Goal: Information Seeking & Learning: Learn about a topic

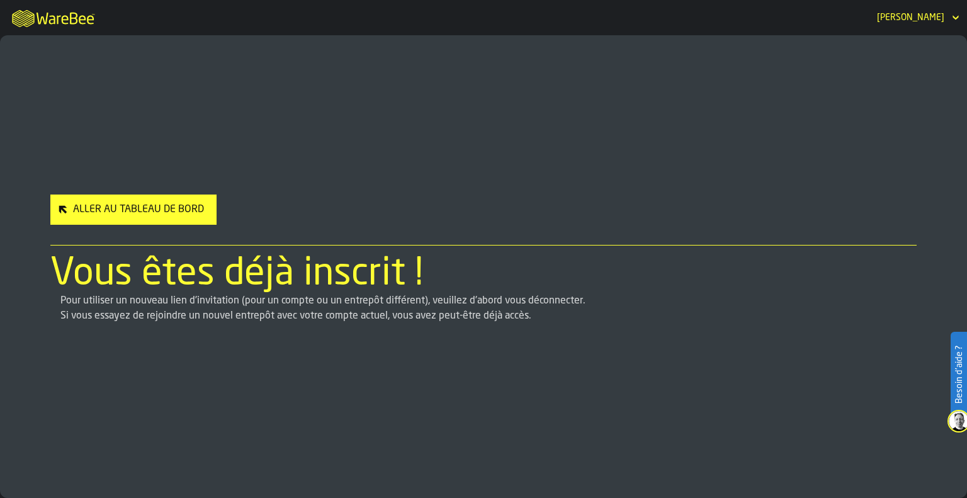
click at [93, 211] on div "Aller au Tableau de Bord" at bounding box center [138, 209] width 141 height 15
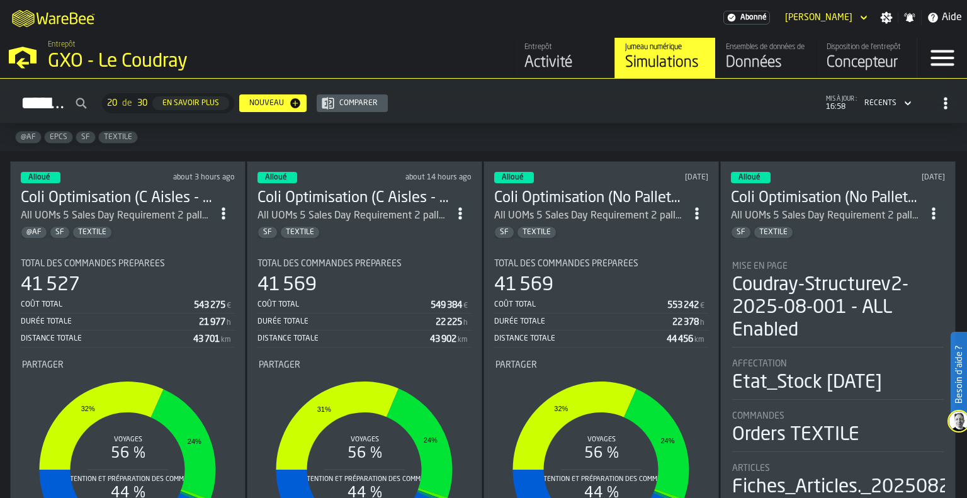
click at [154, 188] on h3 "Coli Optimisation (C Aisles - Current PickCircuit) [DATE]" at bounding box center [116, 198] width 191 height 20
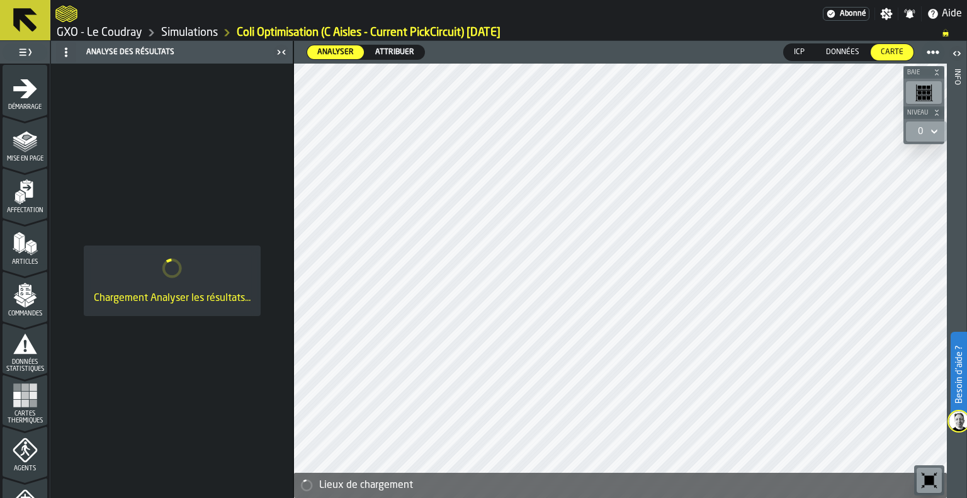
click at [385, 50] on span "Attribuer" at bounding box center [394, 52] width 49 height 11
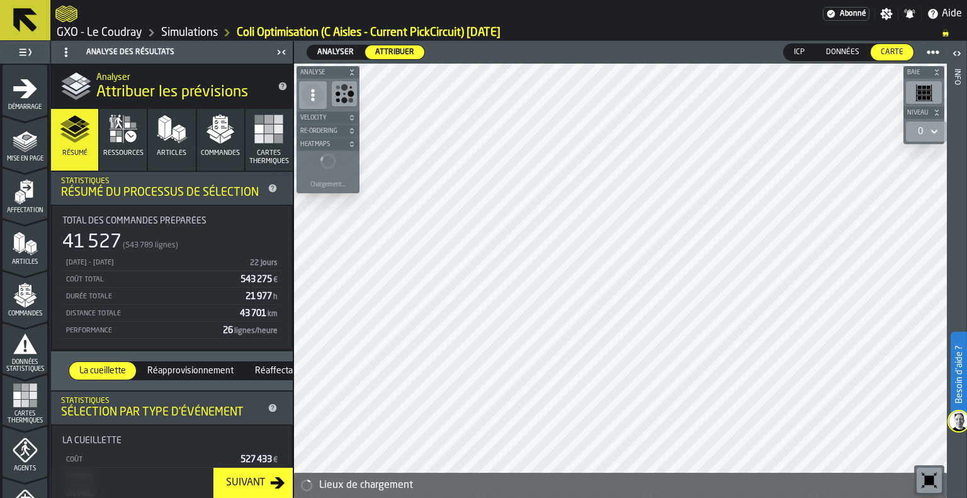
click at [284, 52] on icon "button-toggle-Fermez-moi" at bounding box center [281, 52] width 15 height 15
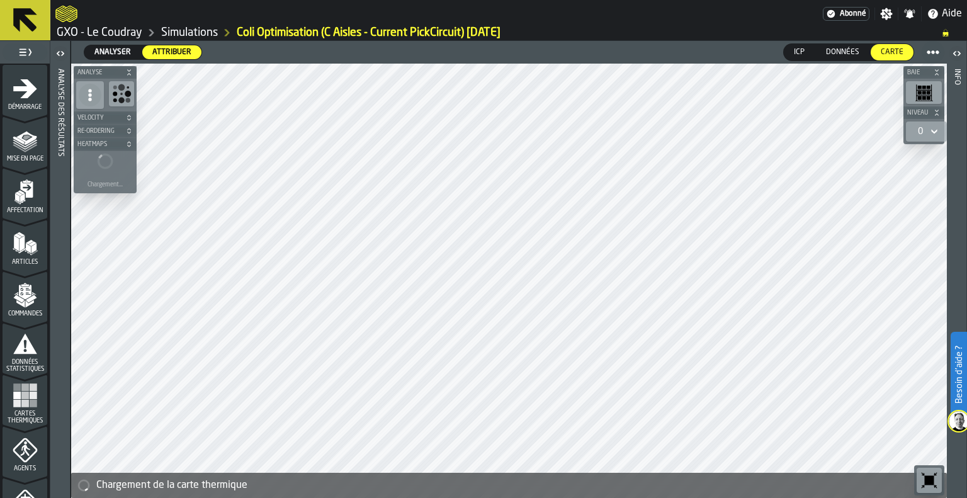
click at [21, 391] on rect "menu Cartes thermiques" at bounding box center [25, 395] width 8 height 8
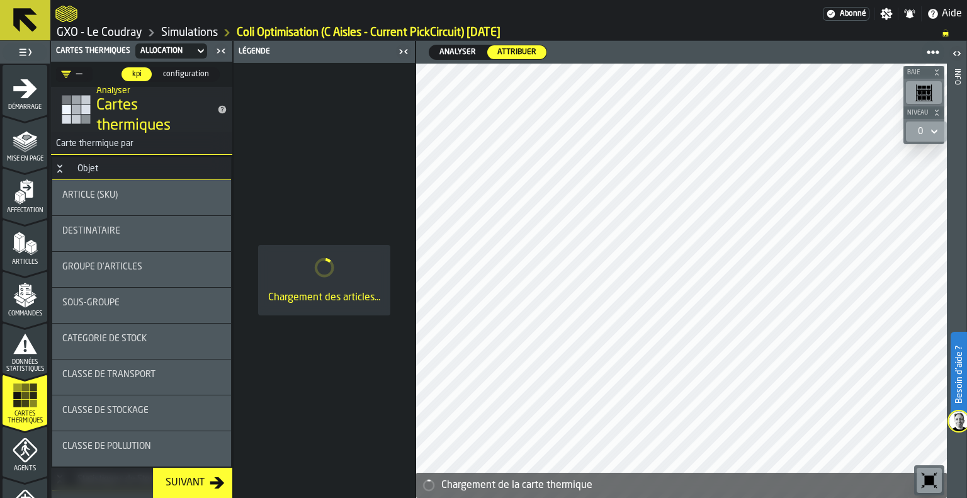
click at [144, 299] on div "sous-groupe" at bounding box center [141, 303] width 159 height 10
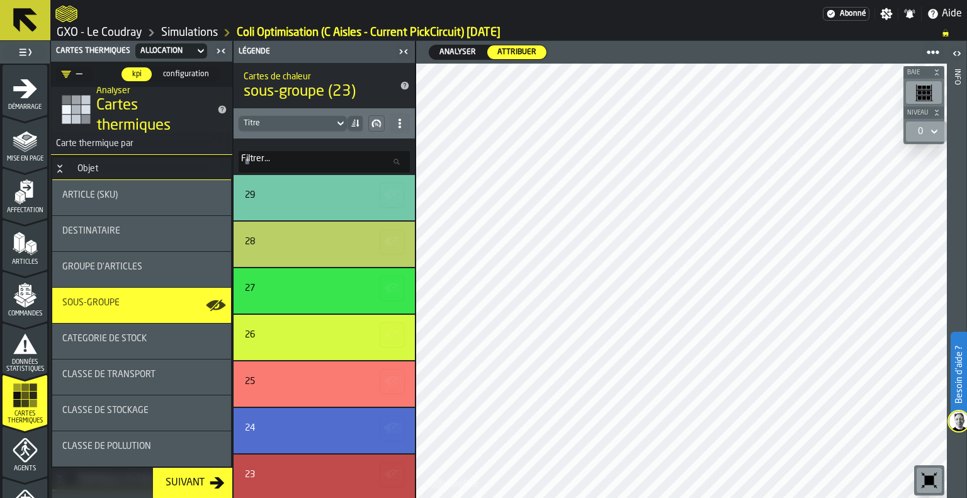
click at [365, 169] on input "Filtrer... Filtrer..." at bounding box center [324, 161] width 171 height 21
click at [335, 120] on icon at bounding box center [340, 123] width 13 height 15
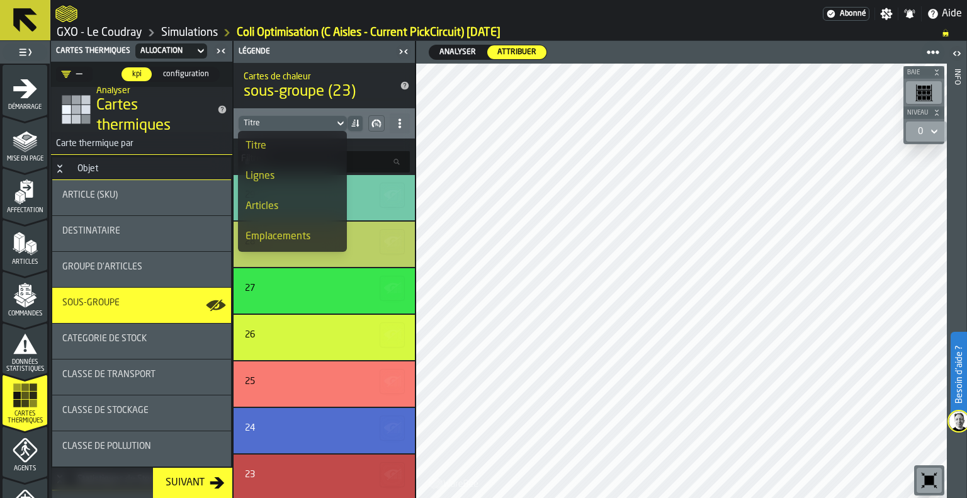
click at [275, 201] on div "Articles" at bounding box center [291, 206] width 93 height 15
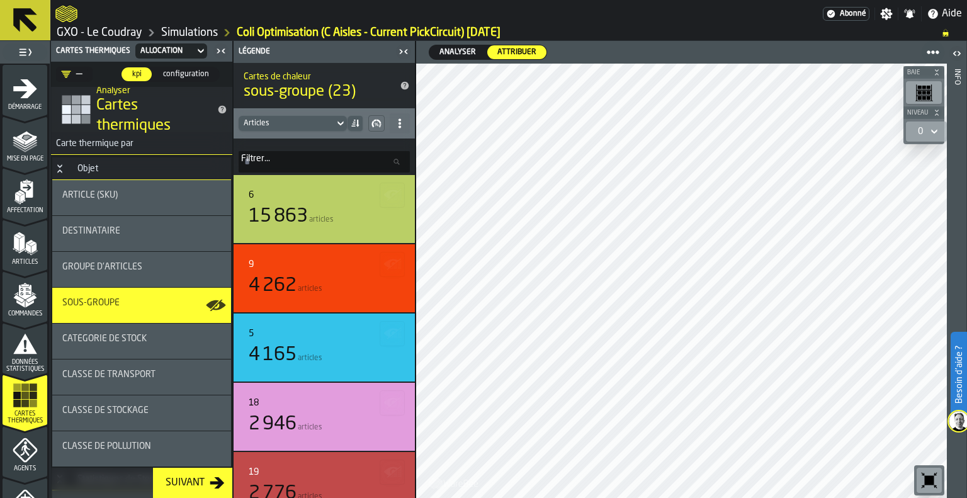
click at [331, 123] on div "Articles" at bounding box center [287, 123] width 96 height 14
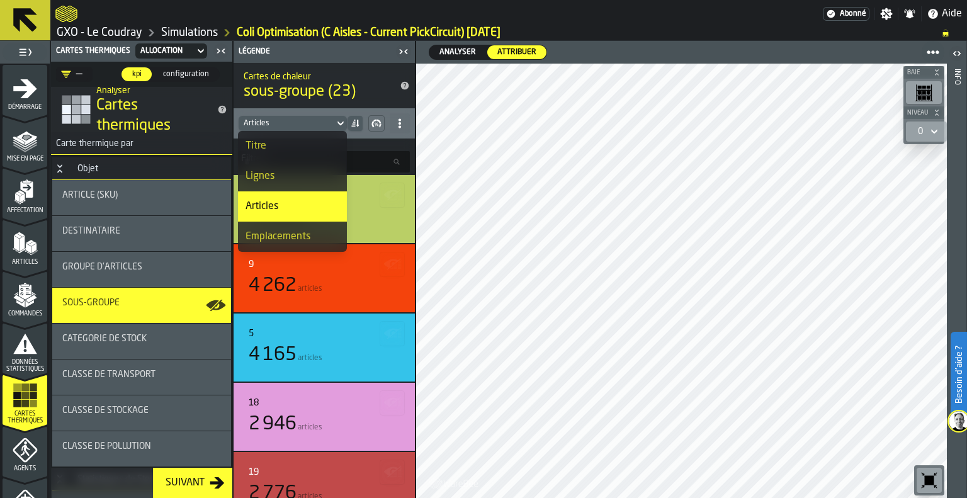
click at [310, 143] on div "Titre" at bounding box center [291, 145] width 93 height 15
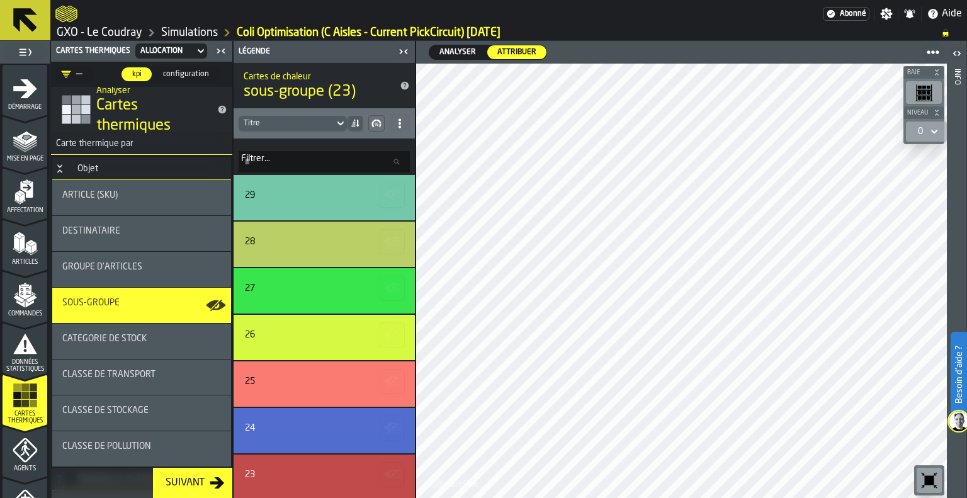
click at [164, 193] on div "Article (SKU)" at bounding box center [141, 195] width 159 height 10
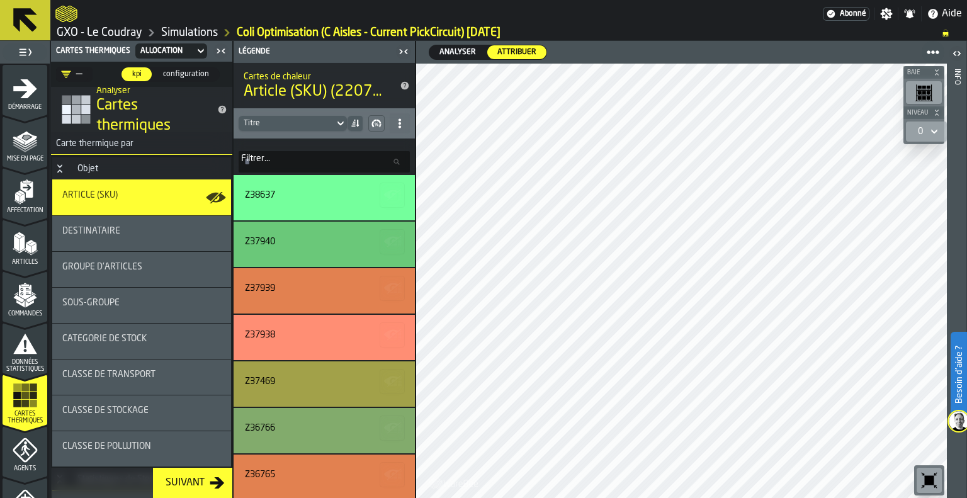
drag, startPoint x: 126, startPoint y: 299, endPoint x: 118, endPoint y: 313, distance: 16.1
click at [126, 299] on div "sous-groupe" at bounding box center [141, 303] width 159 height 10
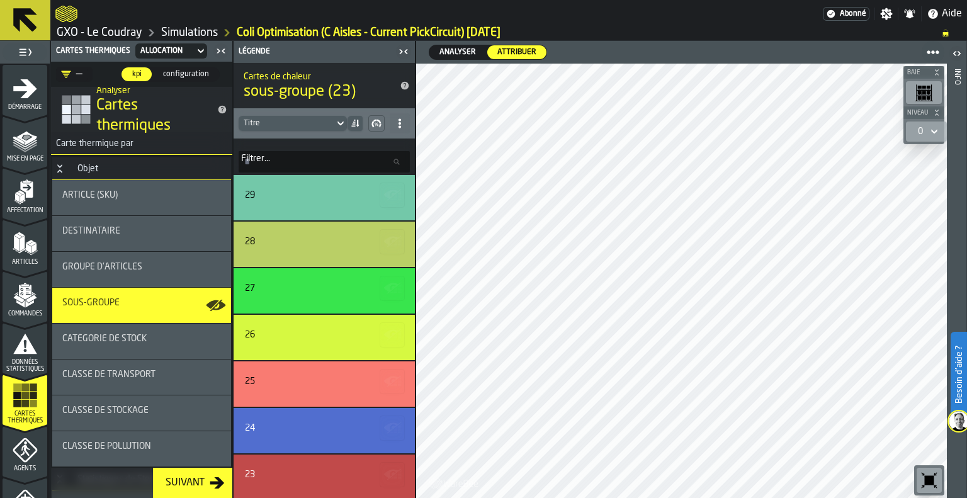
click at [194, 72] on span "configuration" at bounding box center [186, 74] width 56 height 11
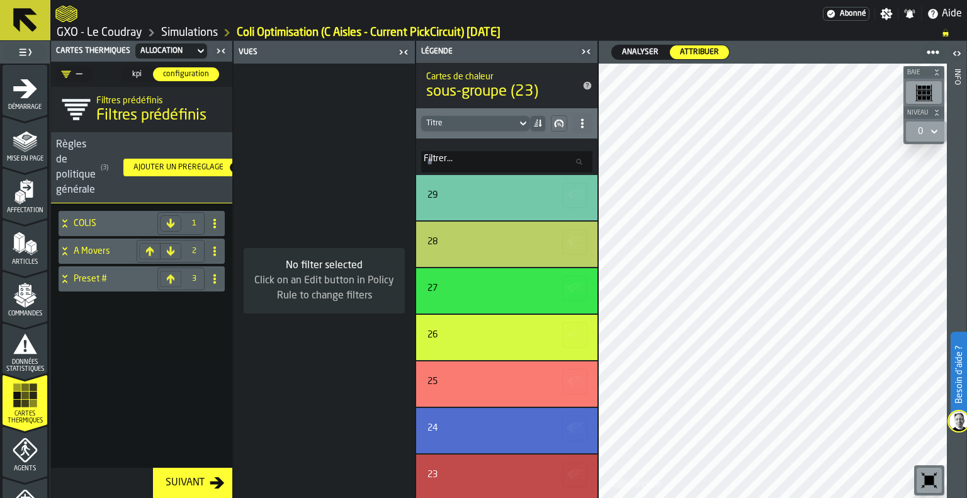
click at [99, 223] on h4 "COLIS" at bounding box center [113, 223] width 79 height 10
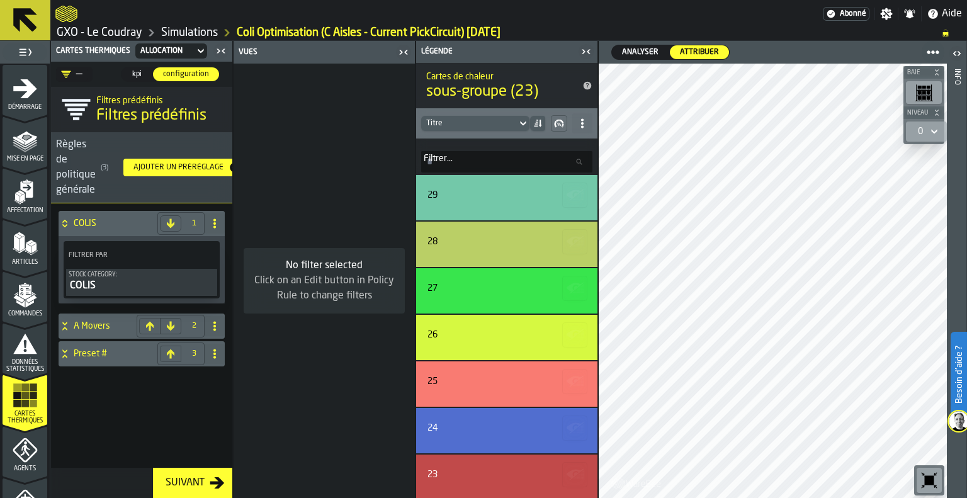
click at [99, 223] on h4 "COLIS" at bounding box center [113, 223] width 79 height 10
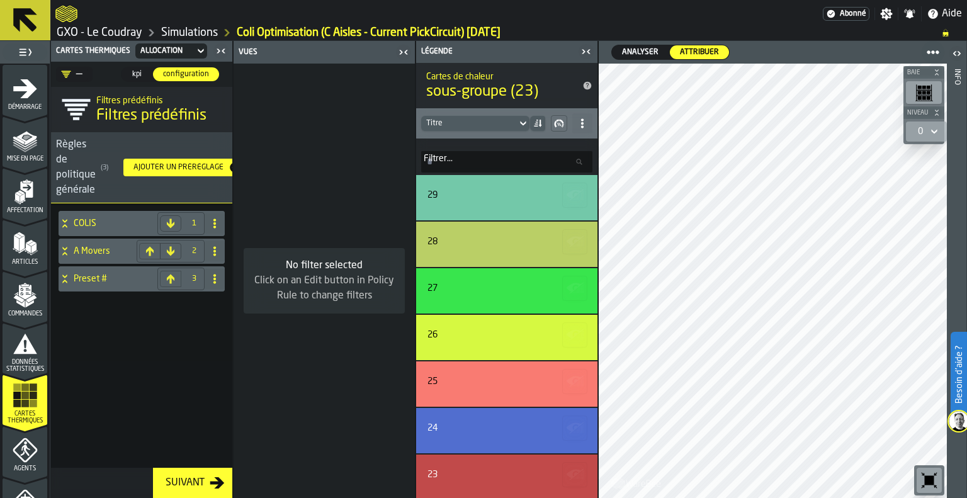
click at [222, 47] on icon "button-toggle-Fermez-moi" at bounding box center [220, 50] width 15 height 15
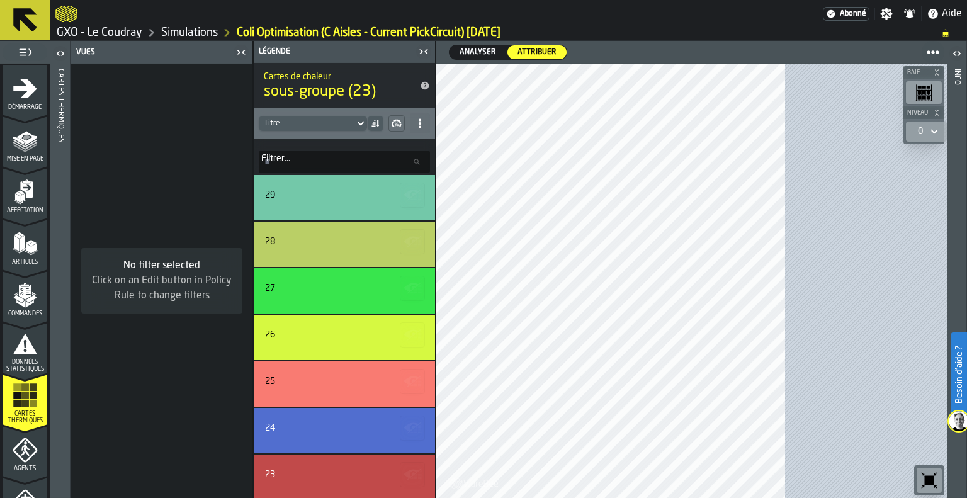
click at [244, 54] on icon "button-toggle-Fermez-moi" at bounding box center [240, 52] width 15 height 15
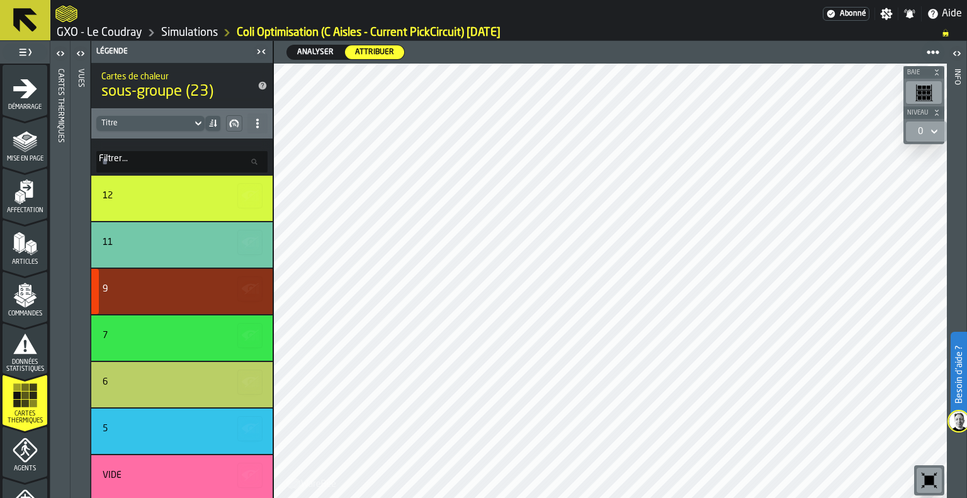
scroll to position [663, 0]
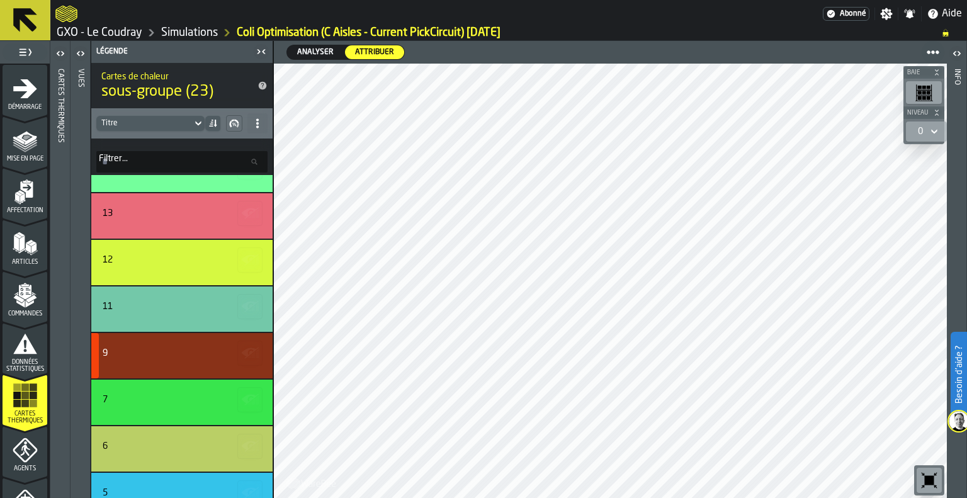
click at [240, 346] on icon "button-" at bounding box center [250, 353] width 20 height 20
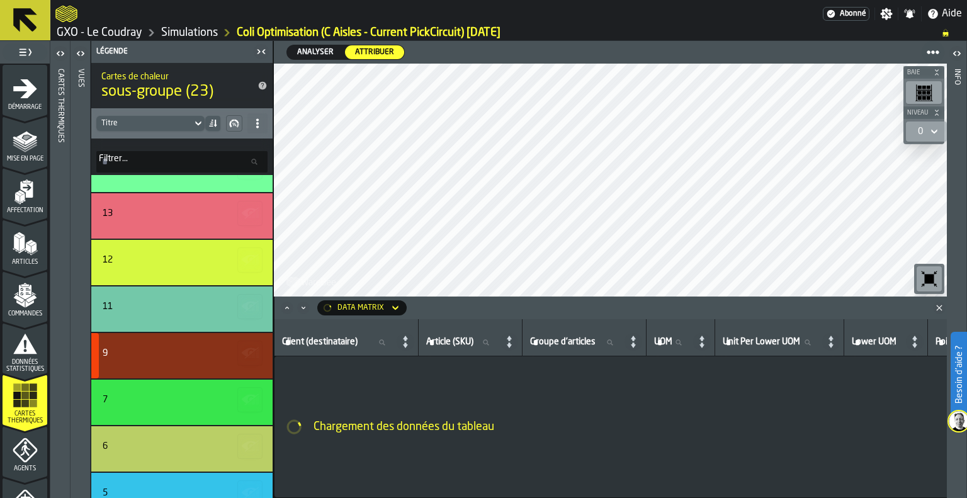
click at [244, 349] on icon "button-" at bounding box center [249, 351] width 14 height 9
click at [248, 358] on icon "button-" at bounding box center [250, 353] width 20 height 20
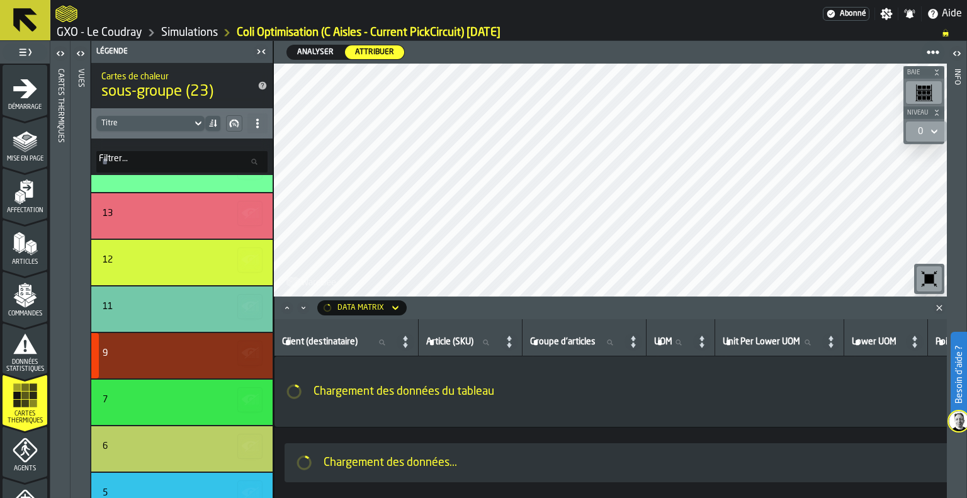
click at [93, 355] on div "button-" at bounding box center [95, 355] width 8 height 45
click at [171, 343] on div "9" at bounding box center [181, 355] width 181 height 45
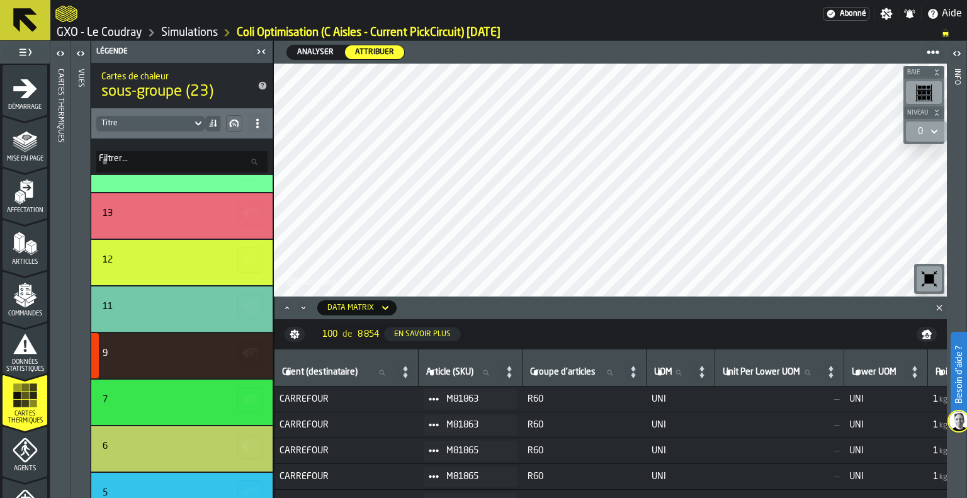
click at [937, 308] on icon "Close" at bounding box center [939, 307] width 13 height 13
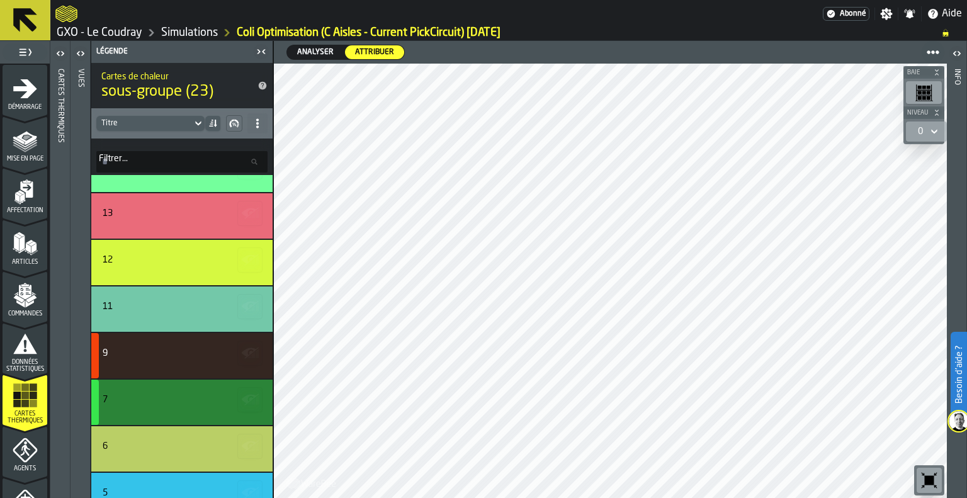
click at [152, 408] on div "7" at bounding box center [180, 402] width 155 height 15
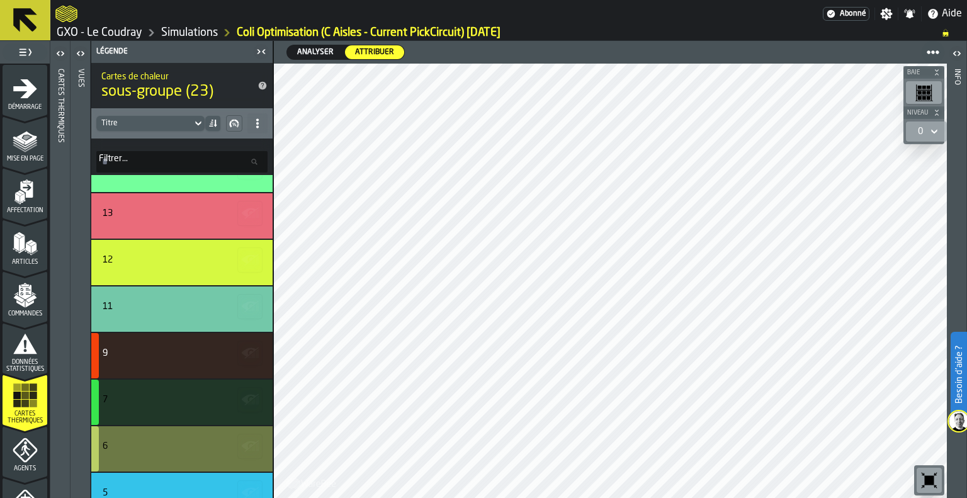
click at [153, 446] on div "6" at bounding box center [180, 446] width 155 height 10
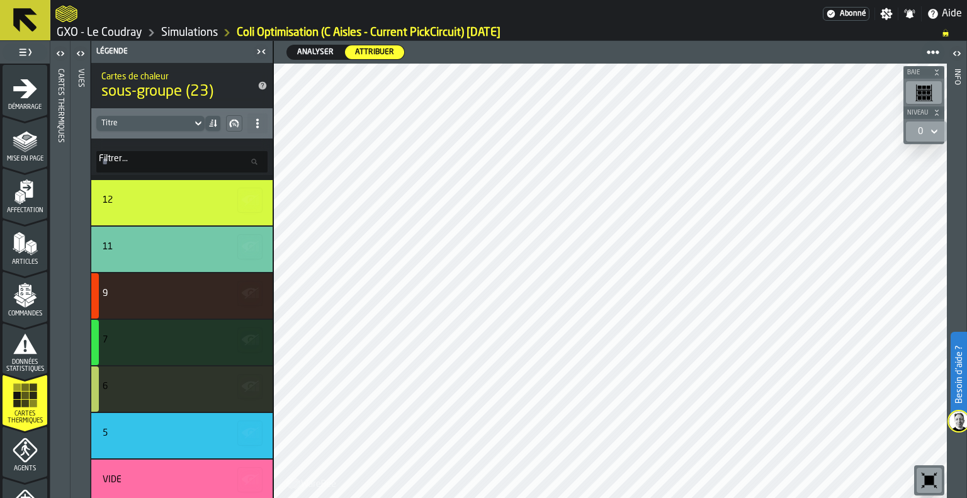
scroll to position [726, 0]
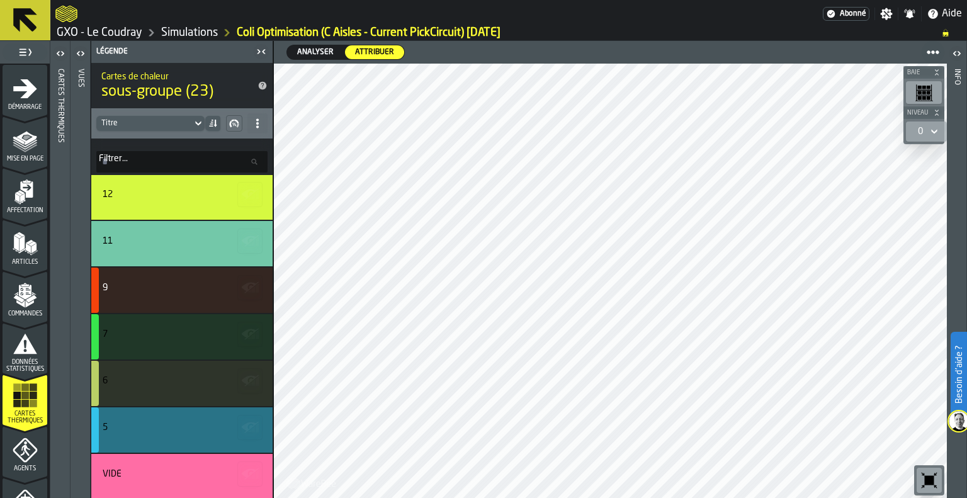
click at [184, 440] on div "5" at bounding box center [181, 429] width 181 height 45
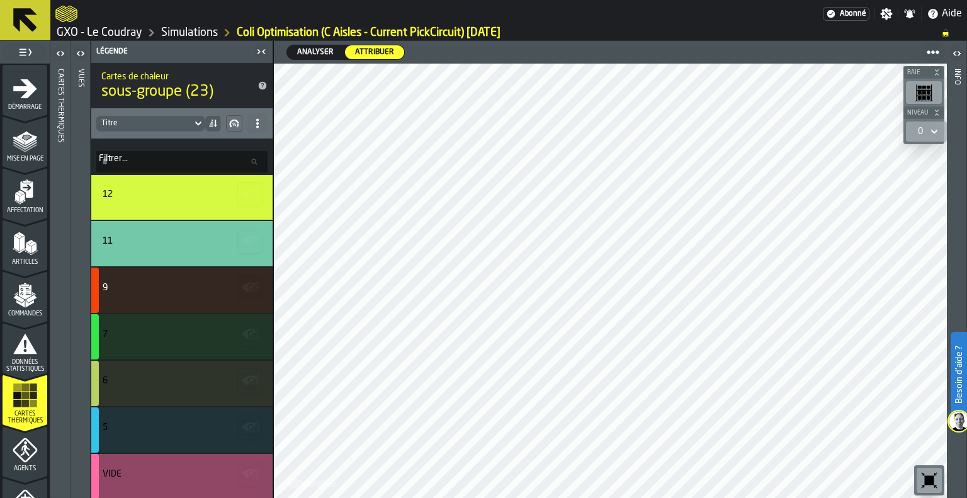
click at [157, 474] on div "Vide" at bounding box center [180, 474] width 155 height 10
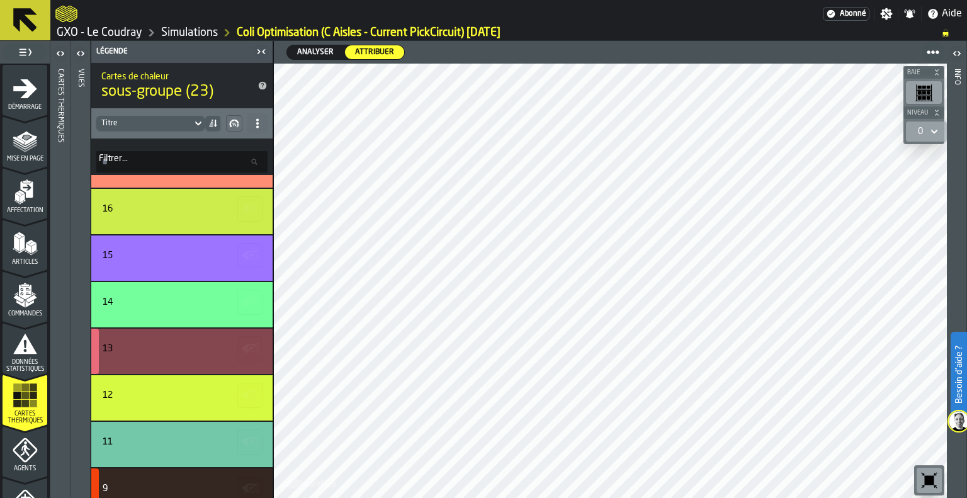
scroll to position [474, 0]
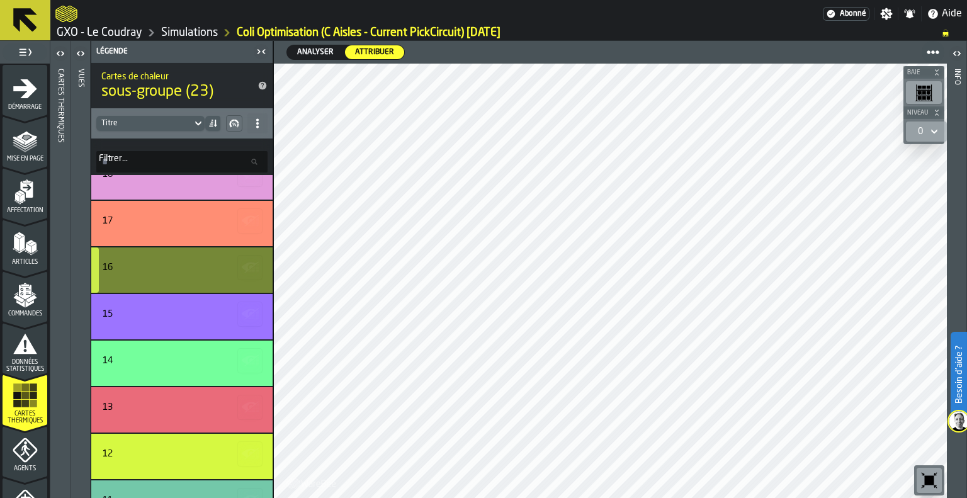
click at [254, 272] on icon "button-" at bounding box center [250, 267] width 20 height 20
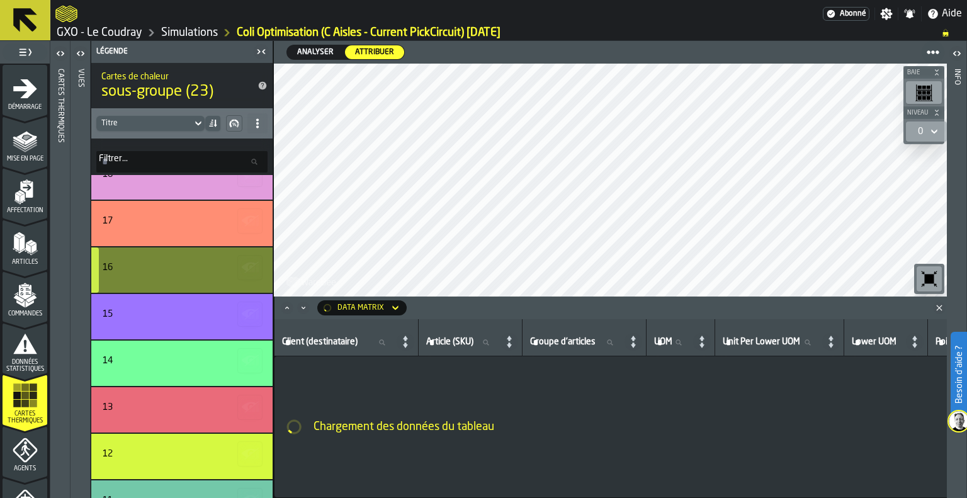
click at [252, 272] on icon "button-" at bounding box center [250, 267] width 20 height 20
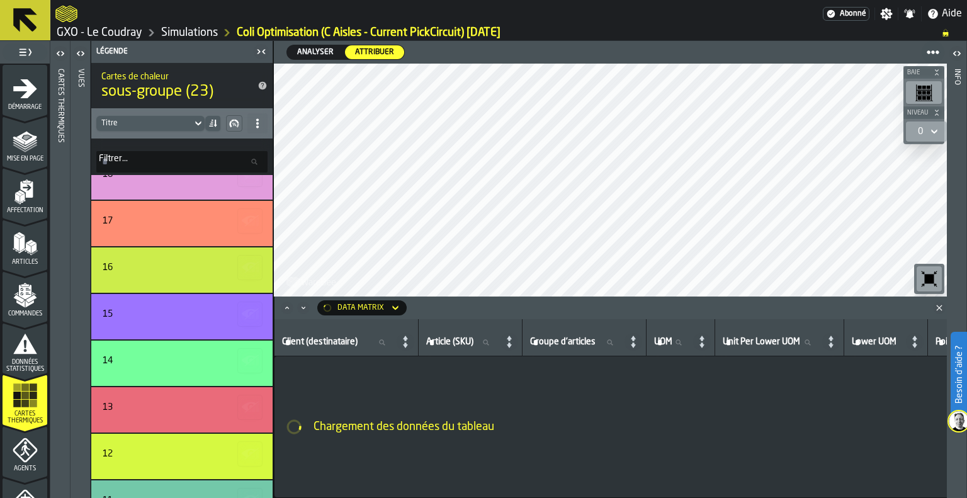
click at [941, 306] on icon "Close" at bounding box center [939, 307] width 13 height 13
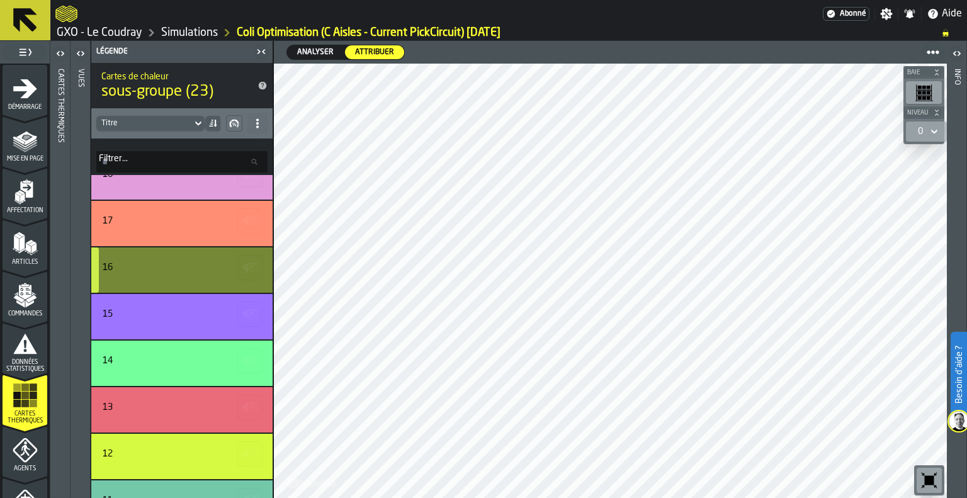
click at [143, 262] on div "16" at bounding box center [180, 267] width 155 height 10
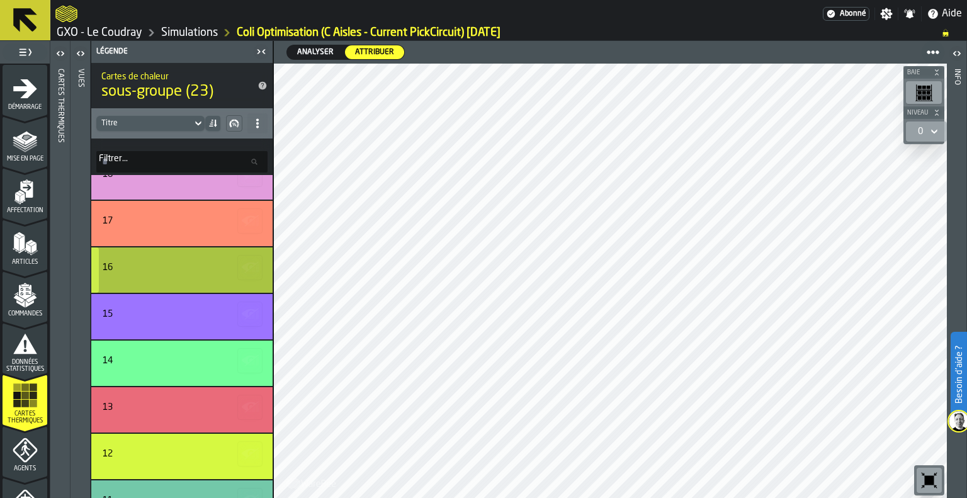
click at [244, 261] on icon "button-" at bounding box center [250, 267] width 20 height 20
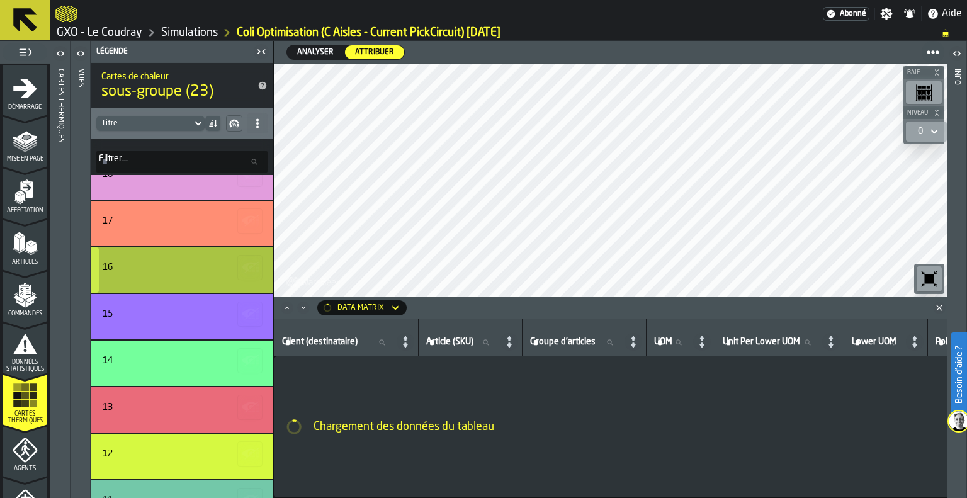
click at [244, 261] on icon "button-" at bounding box center [250, 267] width 20 height 20
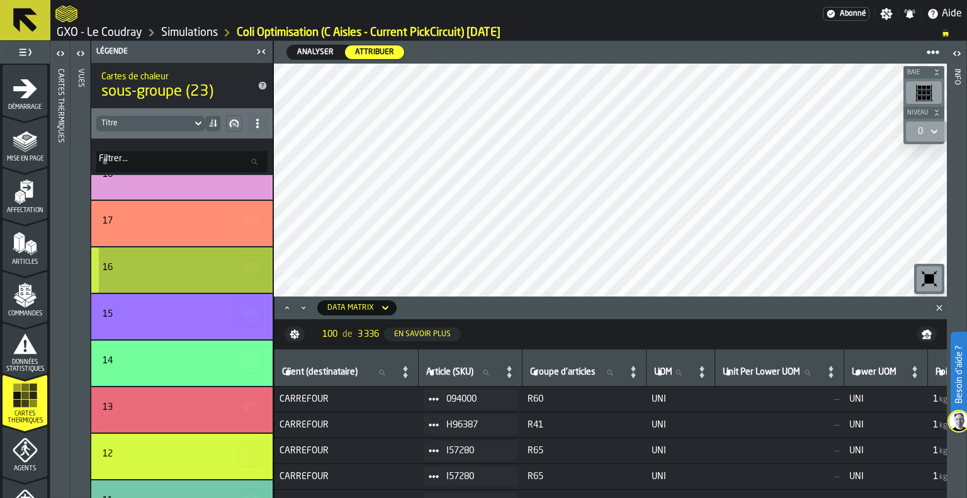
click at [201, 272] on div "16" at bounding box center [180, 269] width 155 height 15
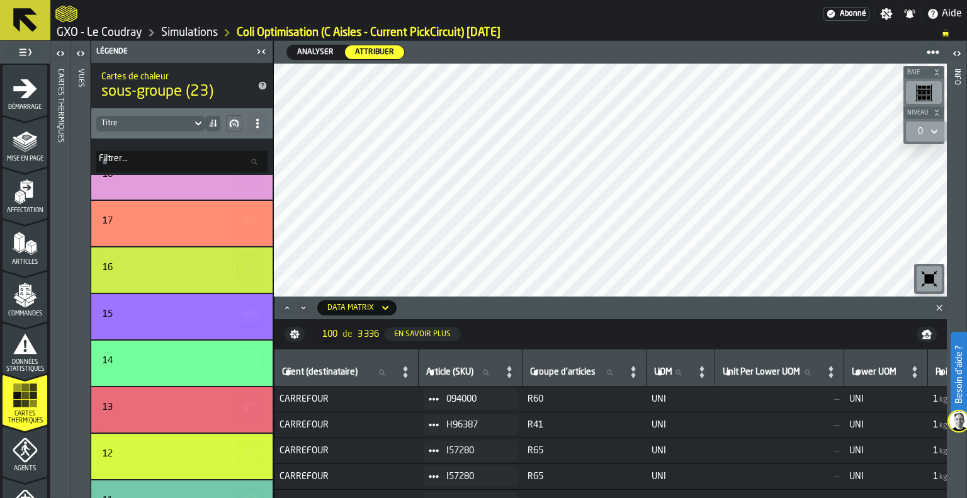
click at [934, 308] on icon "Close" at bounding box center [939, 307] width 13 height 13
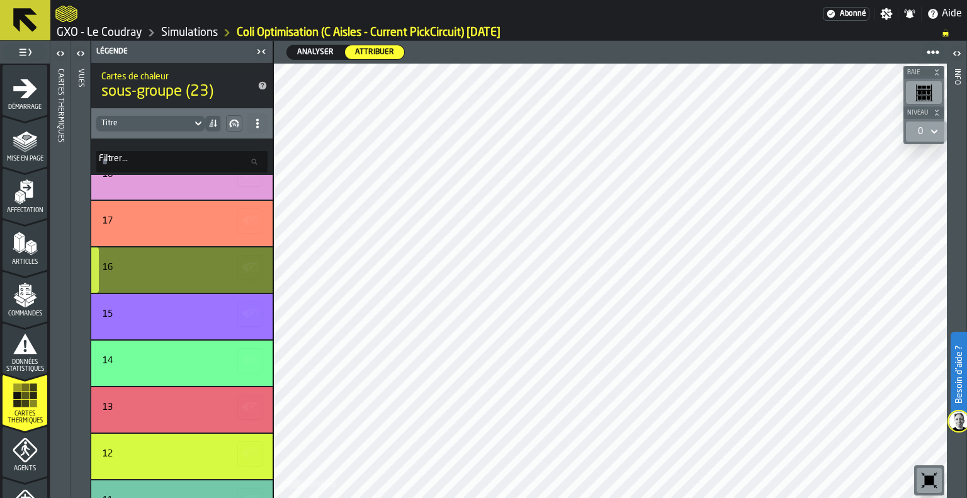
click at [151, 281] on div "16" at bounding box center [181, 269] width 181 height 45
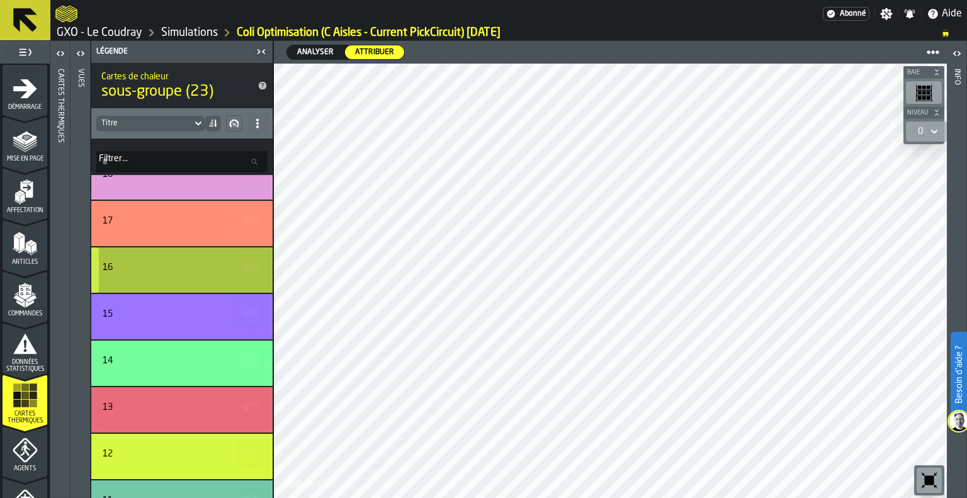
click at [133, 262] on div "16" at bounding box center [180, 267] width 155 height 10
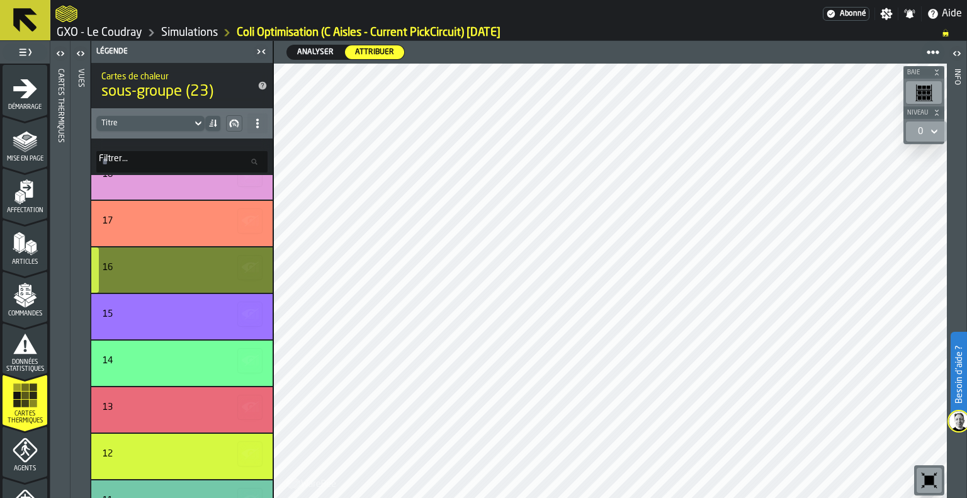
click at [95, 277] on div "button-" at bounding box center [95, 269] width 8 height 45
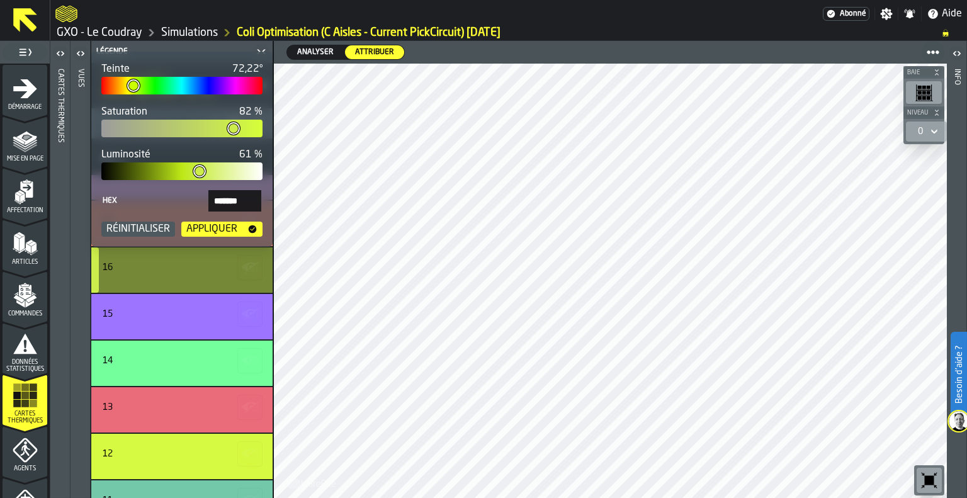
type input "***"
type input "*******"
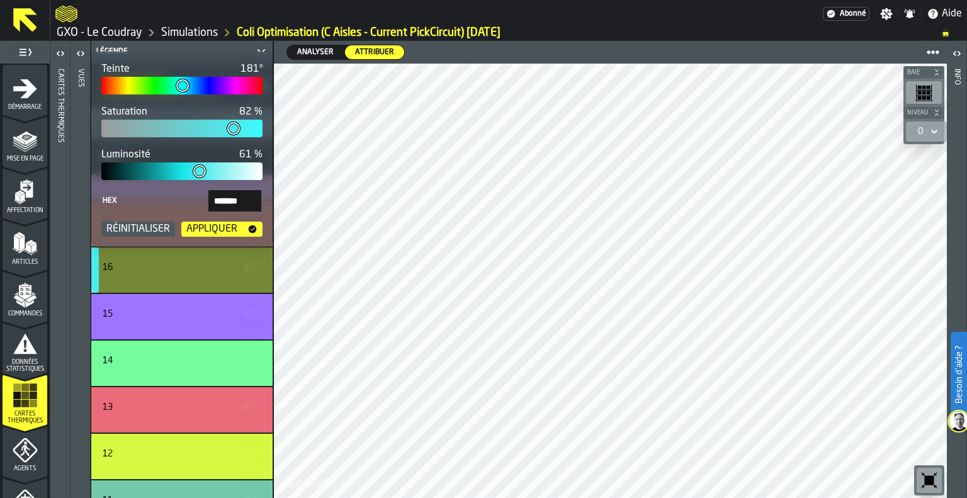
click at [182, 88] on div at bounding box center [181, 86] width 161 height 18
click at [228, 228] on div "Appliquer" at bounding box center [211, 229] width 61 height 15
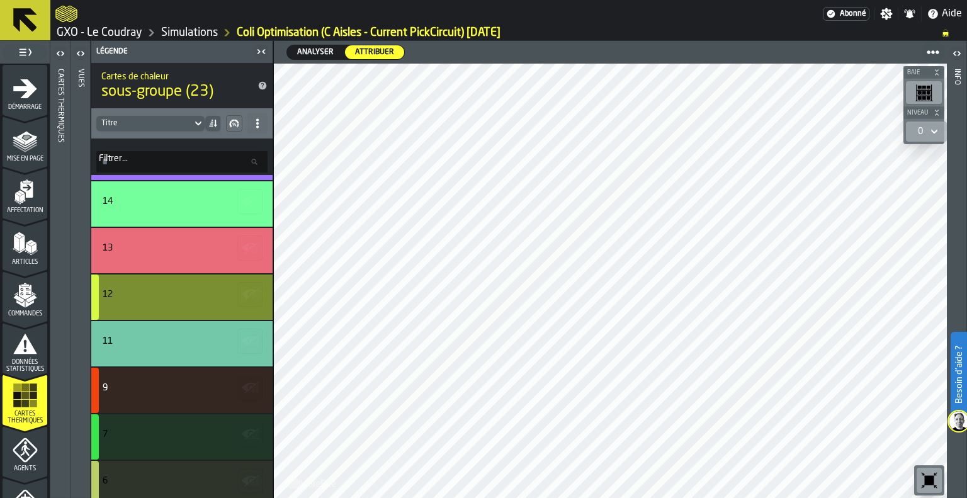
scroll to position [566, 0]
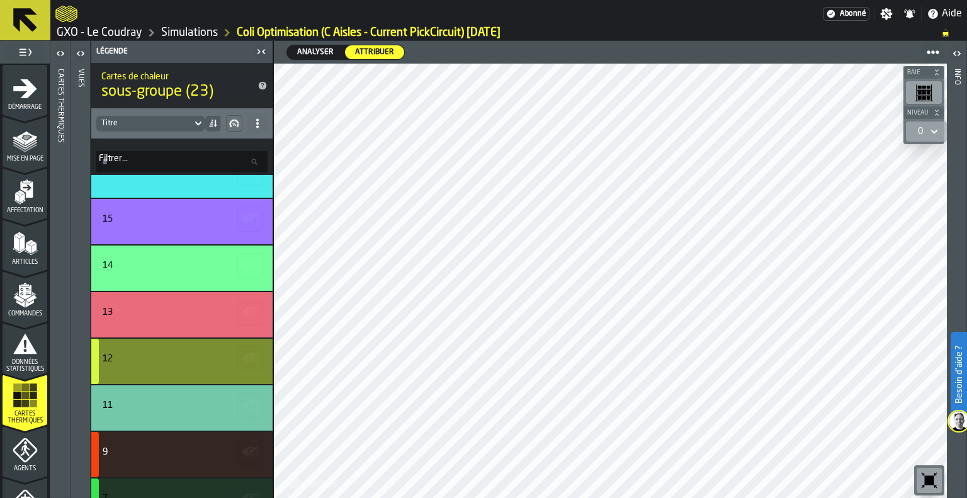
click at [123, 359] on div "12" at bounding box center [180, 359] width 155 height 10
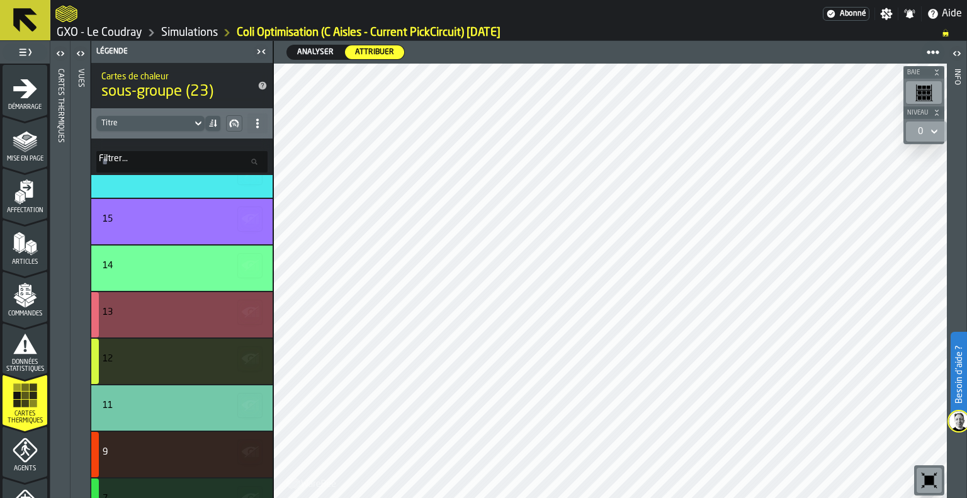
click at [178, 301] on div "13" at bounding box center [181, 314] width 181 height 45
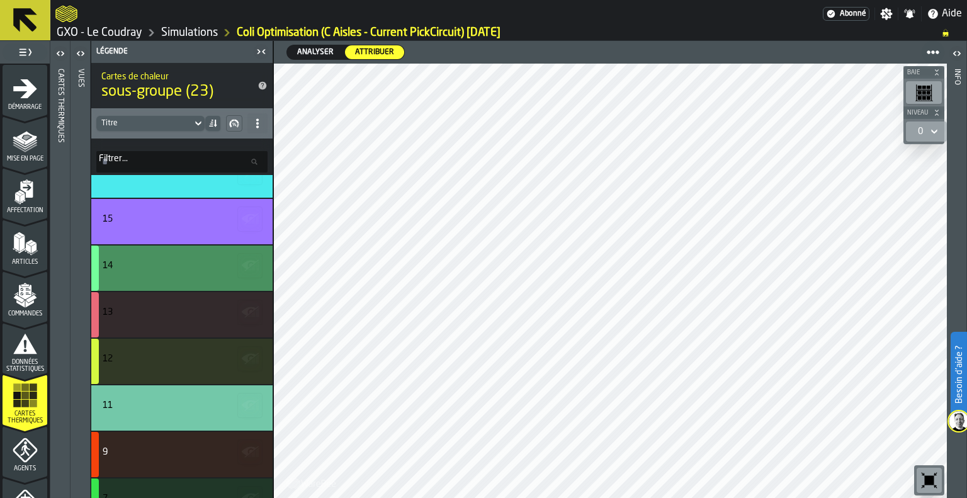
click at [174, 267] on div "14" at bounding box center [180, 266] width 155 height 10
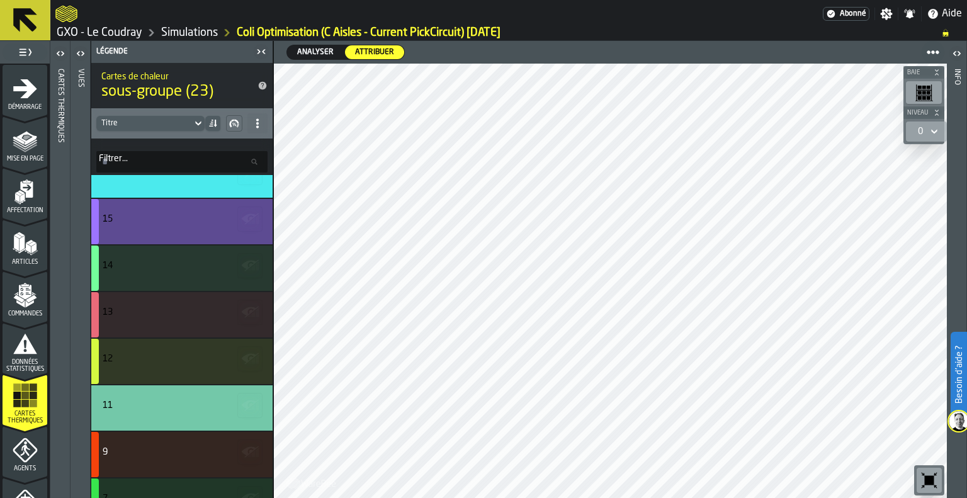
click at [171, 214] on div "15" at bounding box center [180, 219] width 155 height 10
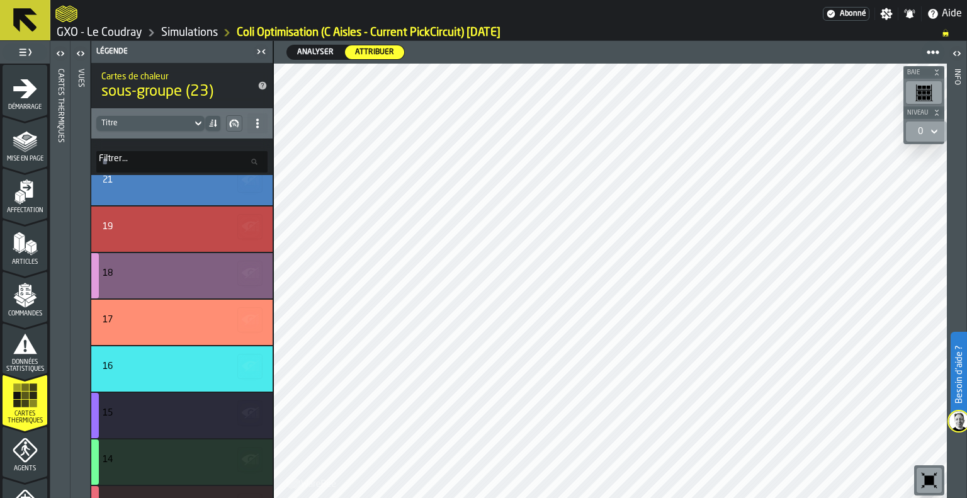
scroll to position [378, 0]
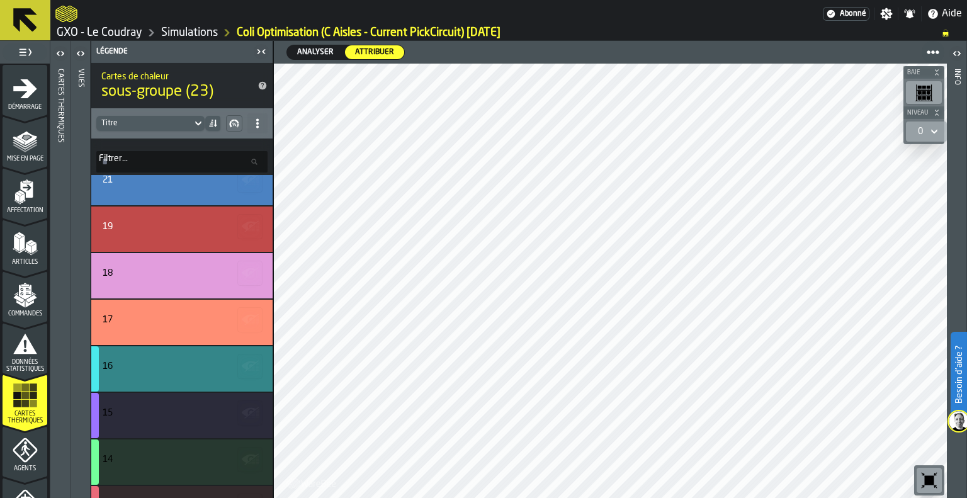
click at [173, 354] on div "16" at bounding box center [181, 368] width 181 height 45
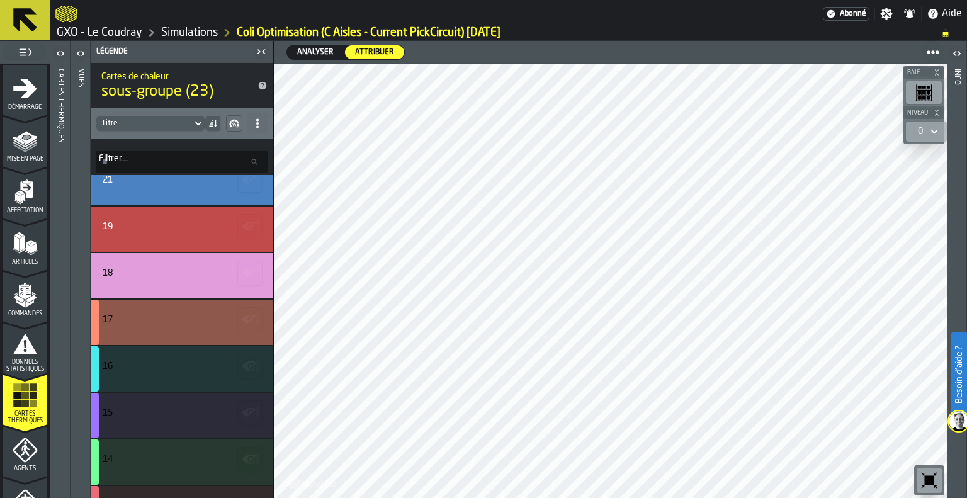
click at [179, 323] on div "17" at bounding box center [180, 320] width 155 height 10
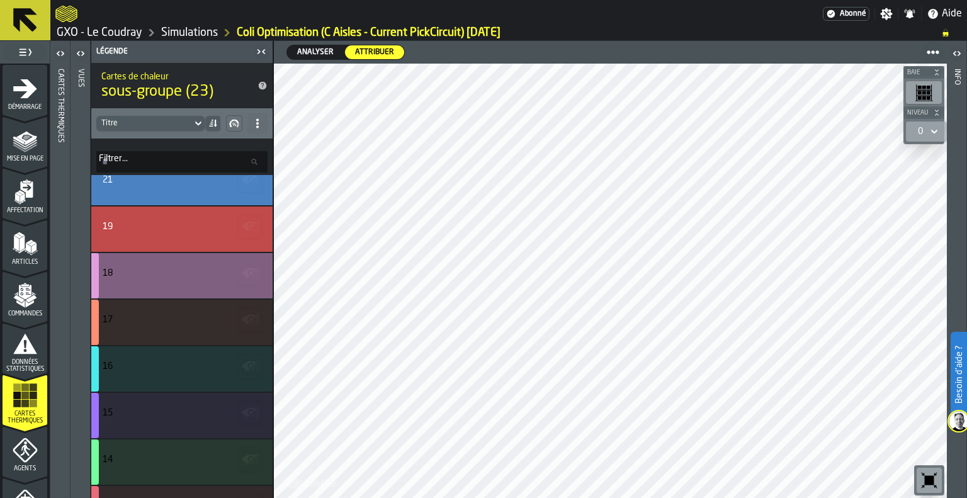
click at [189, 266] on div "18" at bounding box center [181, 275] width 181 height 45
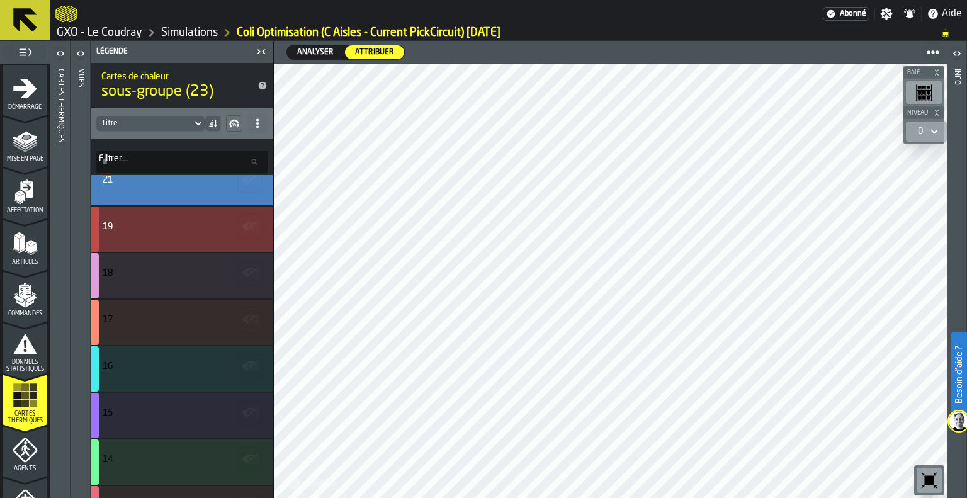
click at [189, 237] on div "19" at bounding box center [181, 228] width 181 height 45
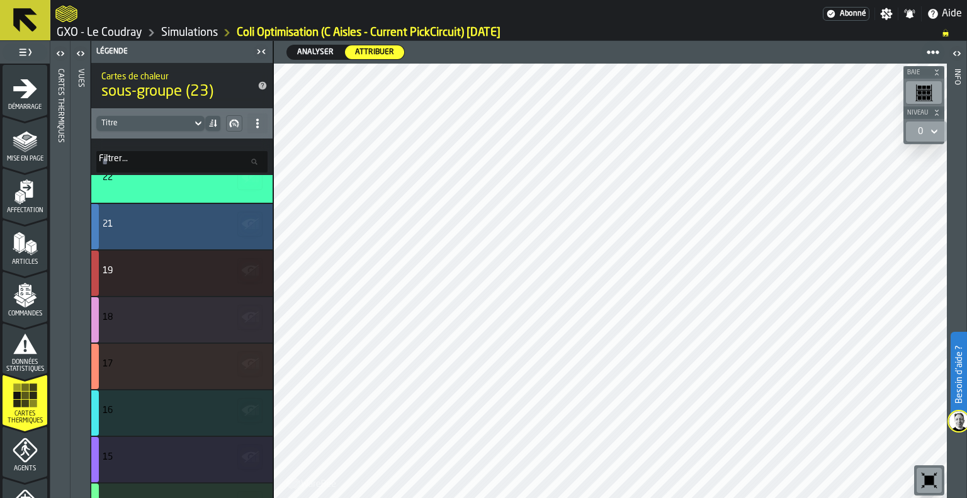
scroll to position [315, 0]
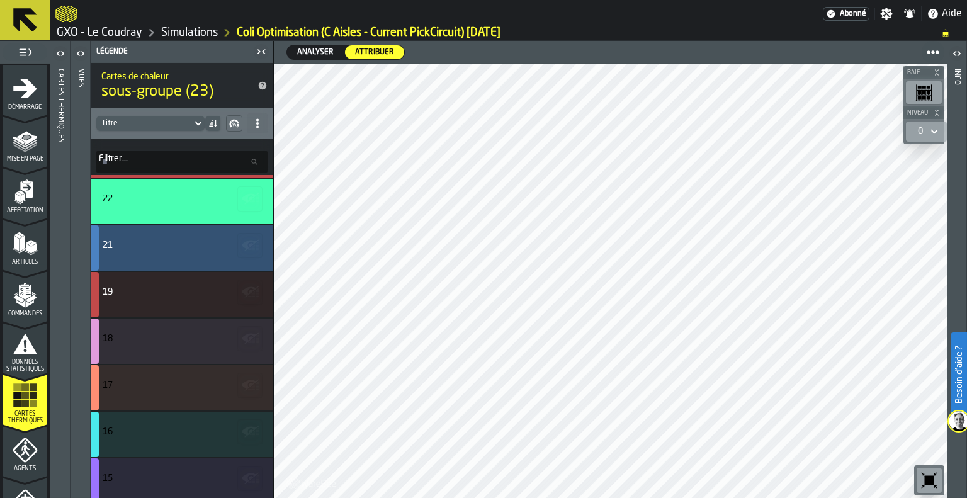
click at [177, 239] on div "21" at bounding box center [181, 247] width 181 height 45
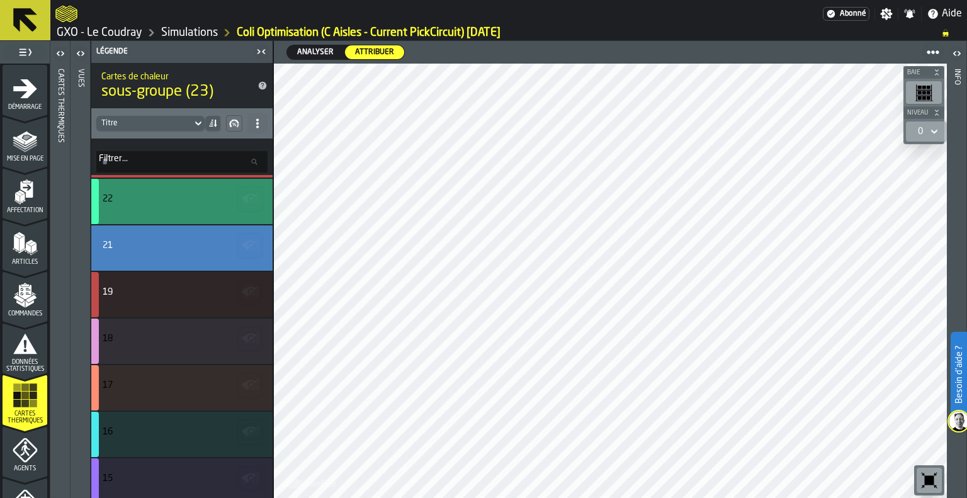
click at [198, 205] on div "22" at bounding box center [180, 201] width 155 height 15
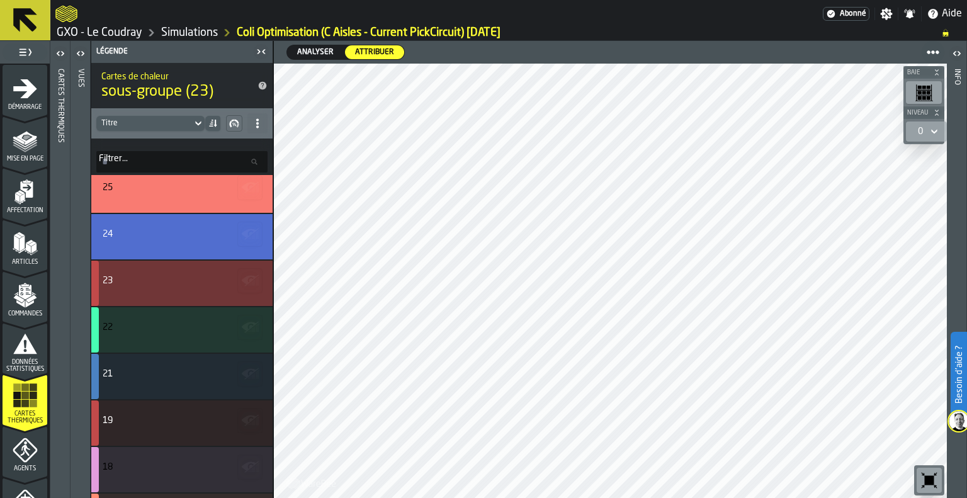
scroll to position [126, 0]
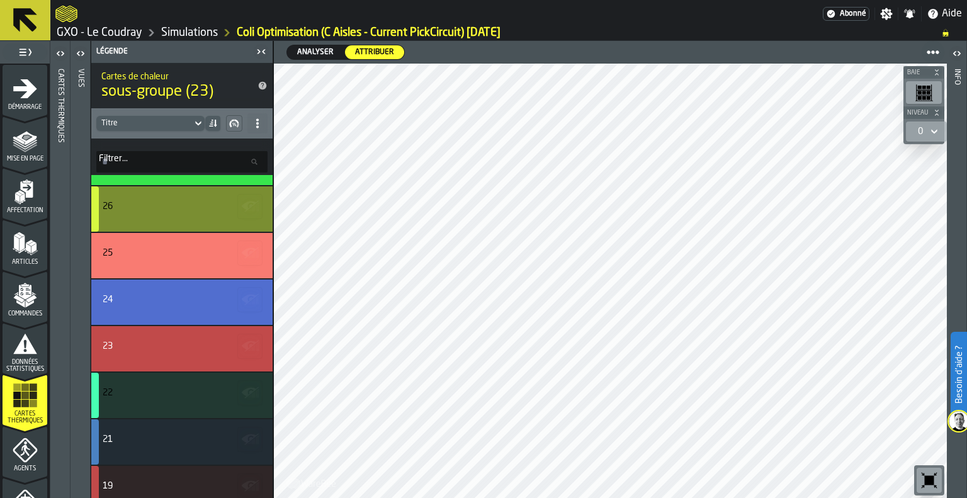
click at [172, 204] on div "26" at bounding box center [180, 206] width 155 height 10
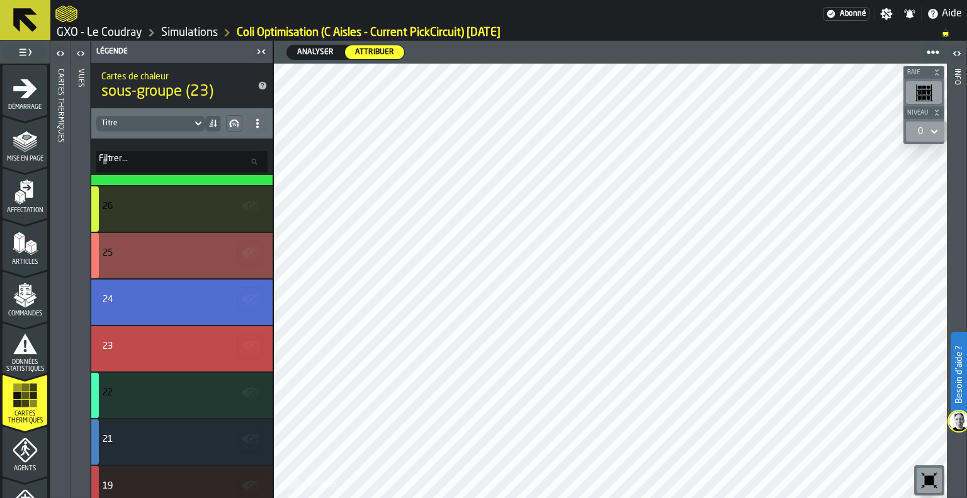
click at [174, 266] on div "25" at bounding box center [181, 255] width 181 height 45
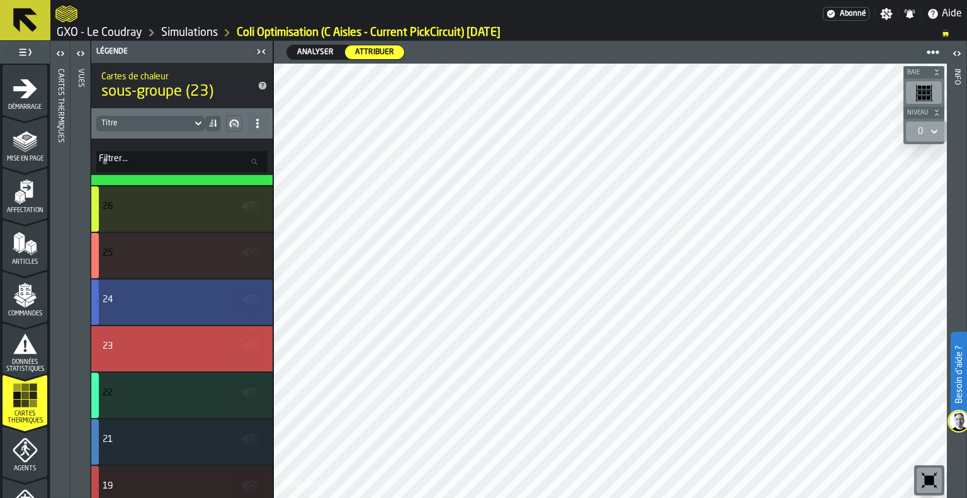
click at [181, 303] on div "24" at bounding box center [180, 300] width 155 height 10
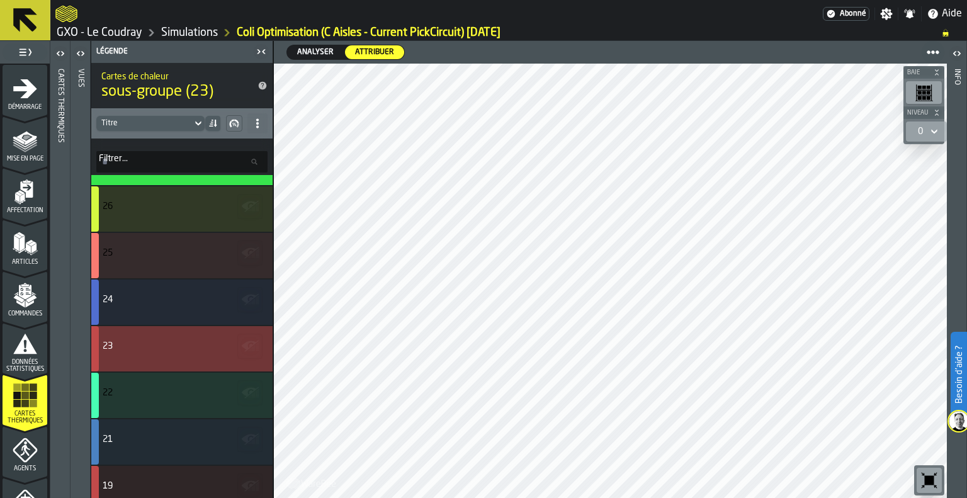
click at [179, 352] on div "23" at bounding box center [180, 348] width 155 height 15
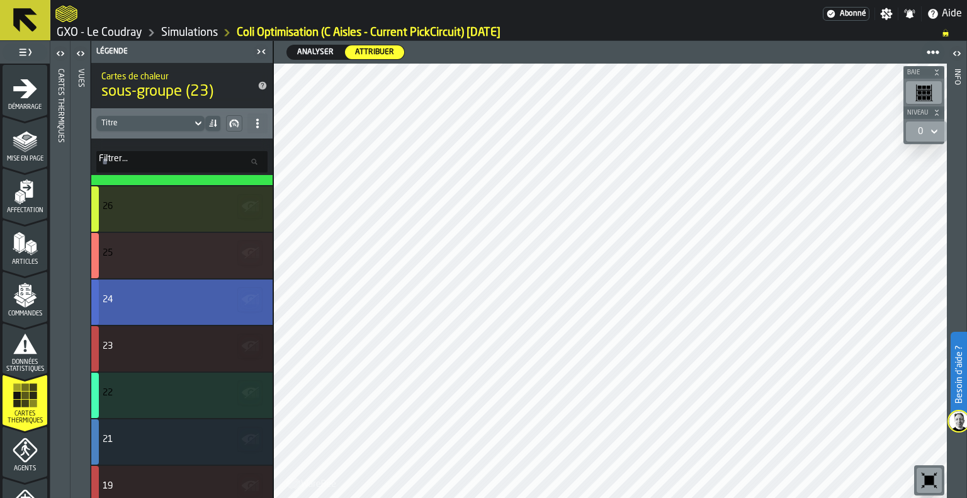
scroll to position [0, 0]
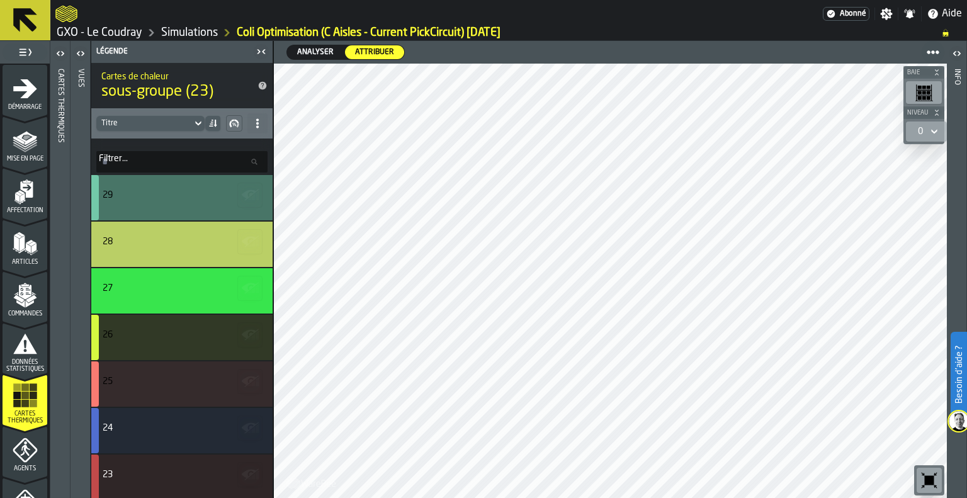
click at [143, 203] on div "29" at bounding box center [180, 197] width 155 height 15
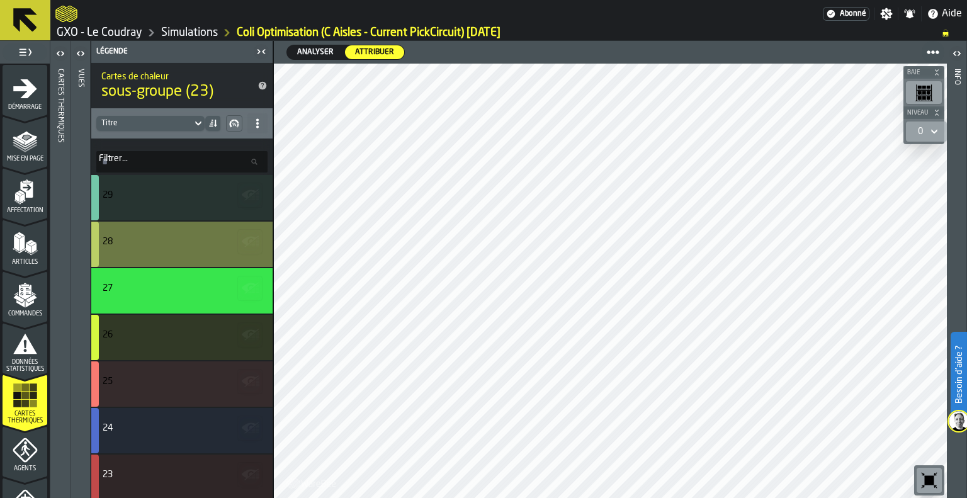
click at [152, 250] on div "28" at bounding box center [180, 244] width 155 height 15
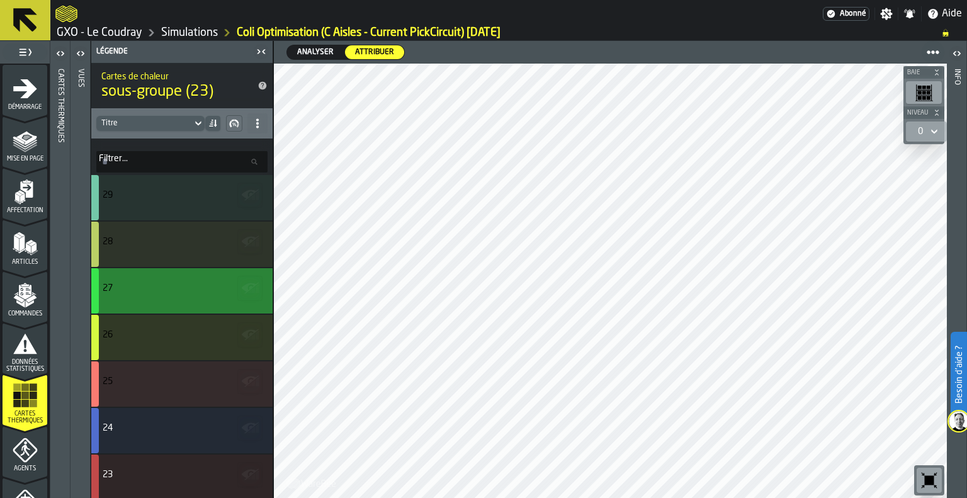
click at [159, 286] on div "27" at bounding box center [180, 288] width 155 height 10
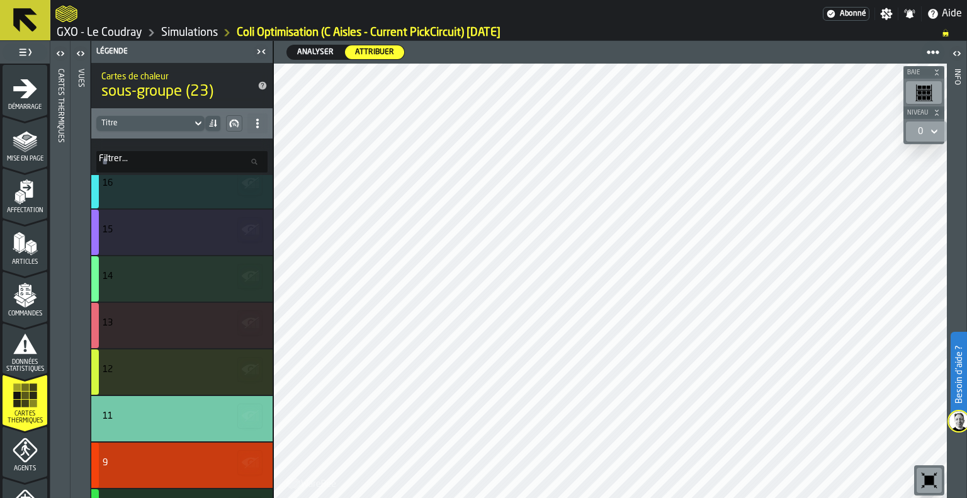
scroll to position [629, 0]
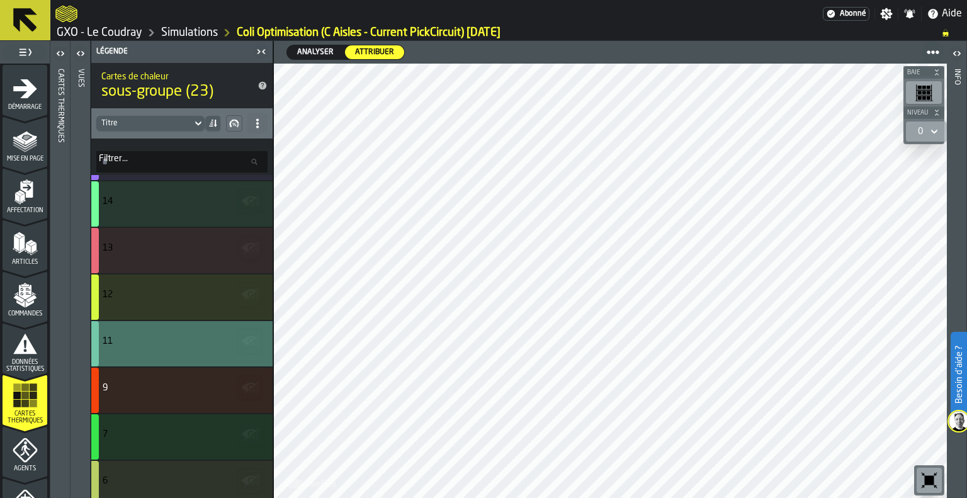
click at [136, 351] on div "11" at bounding box center [181, 343] width 181 height 45
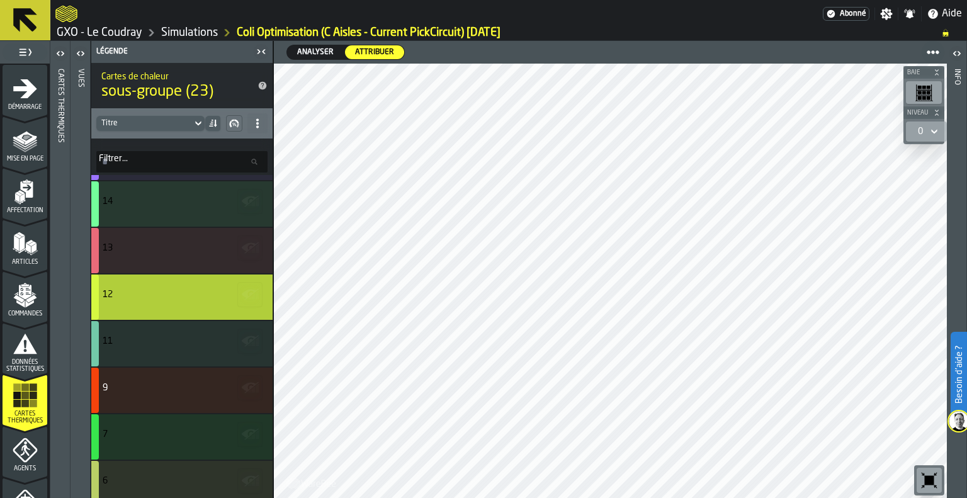
click at [169, 296] on div "12" at bounding box center [180, 294] width 155 height 10
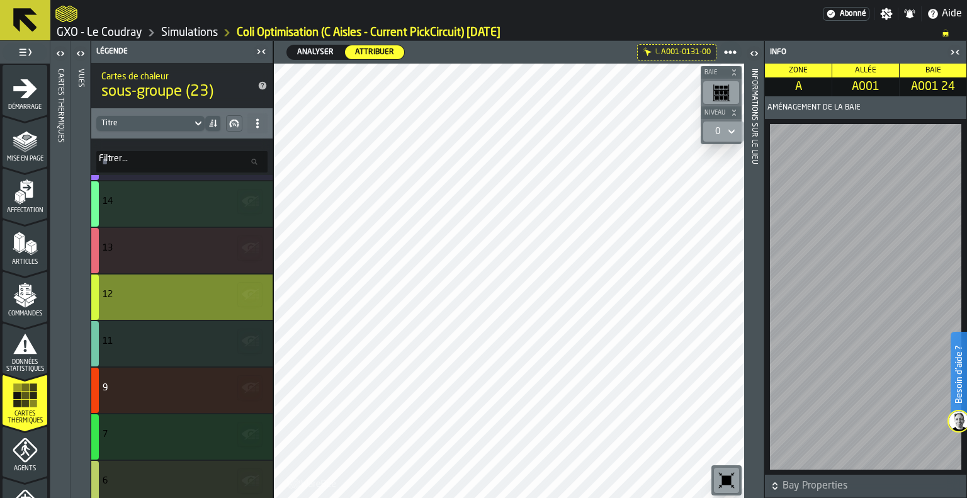
click at [118, 301] on div "12" at bounding box center [180, 296] width 155 height 15
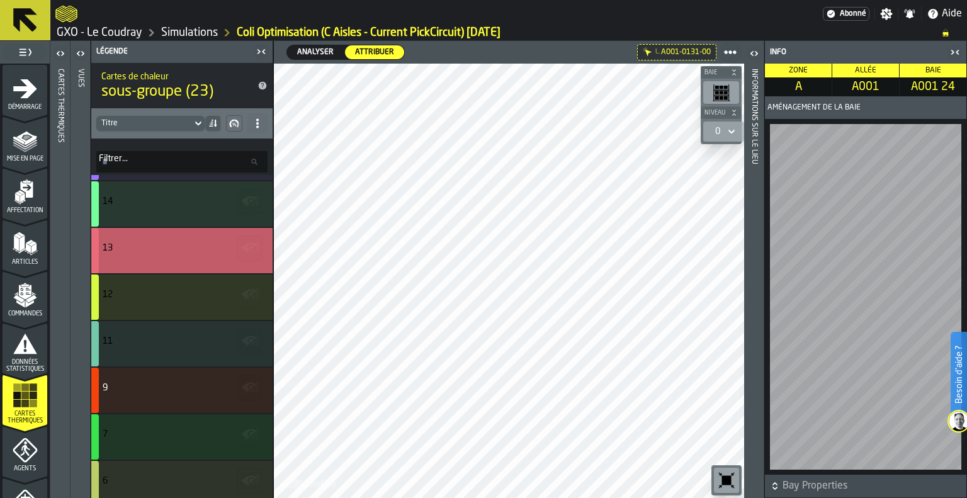
click at [121, 249] on div "13" at bounding box center [180, 248] width 155 height 10
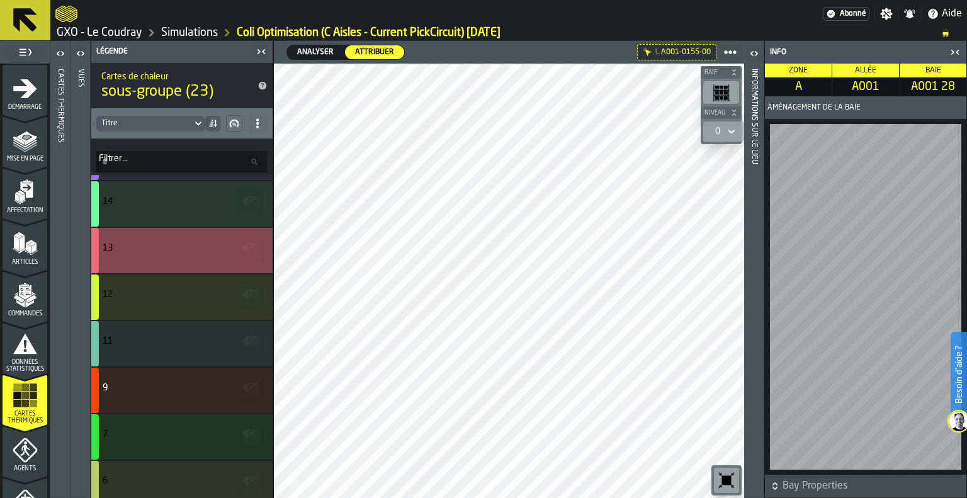
click at [181, 247] on div "13" at bounding box center [180, 248] width 155 height 10
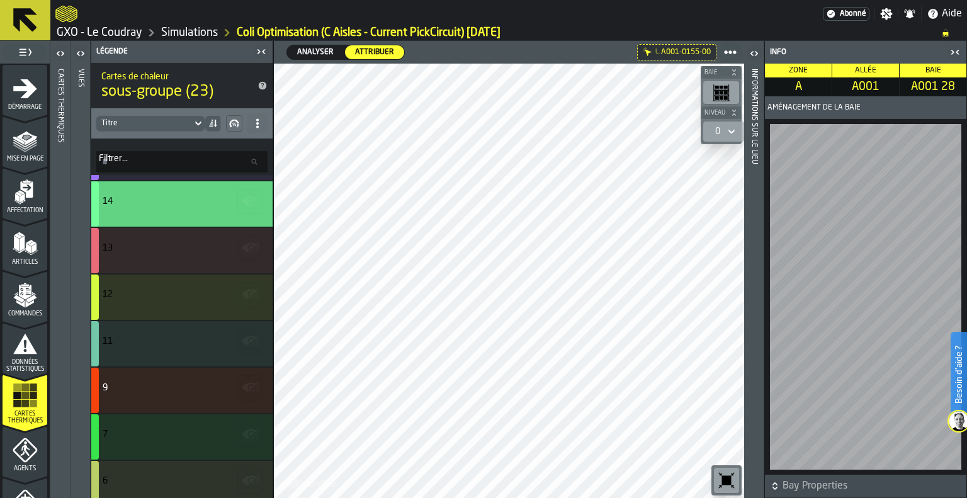
click at [154, 199] on div "14" at bounding box center [180, 201] width 155 height 10
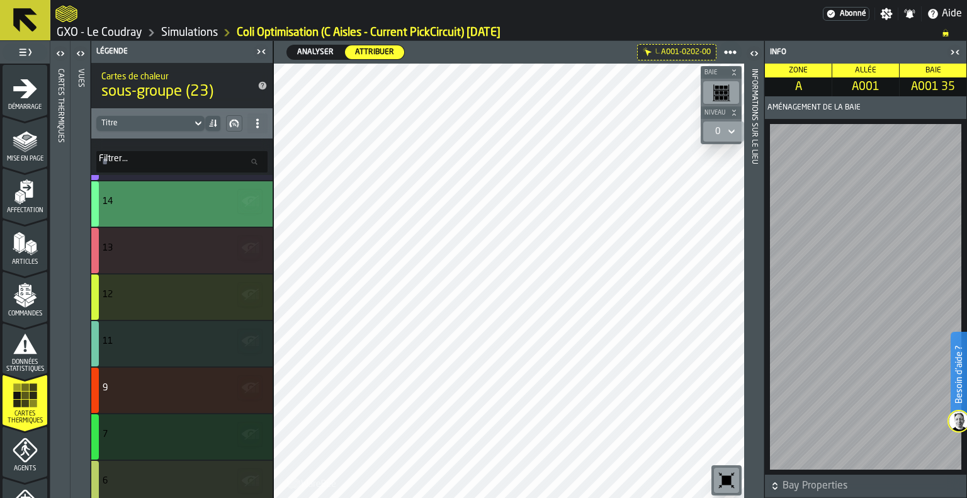
click at [132, 211] on div "14" at bounding box center [180, 203] width 155 height 15
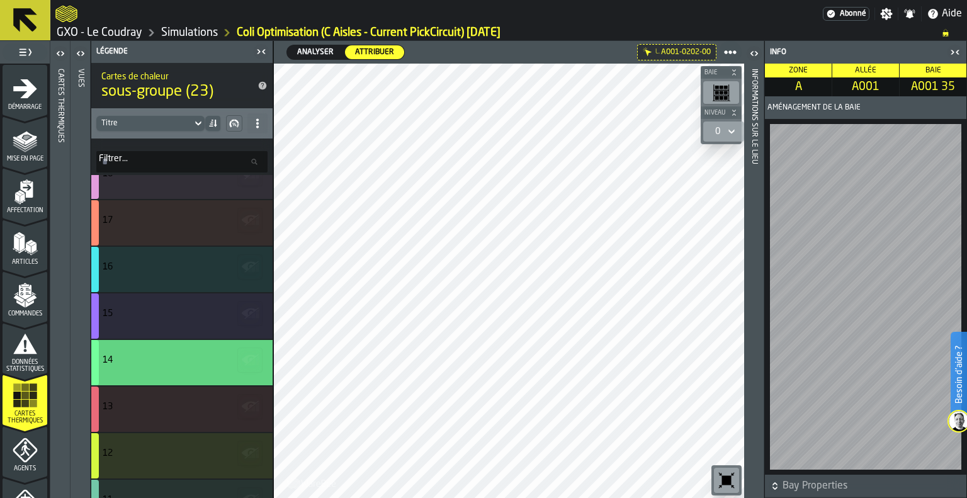
scroll to position [503, 0]
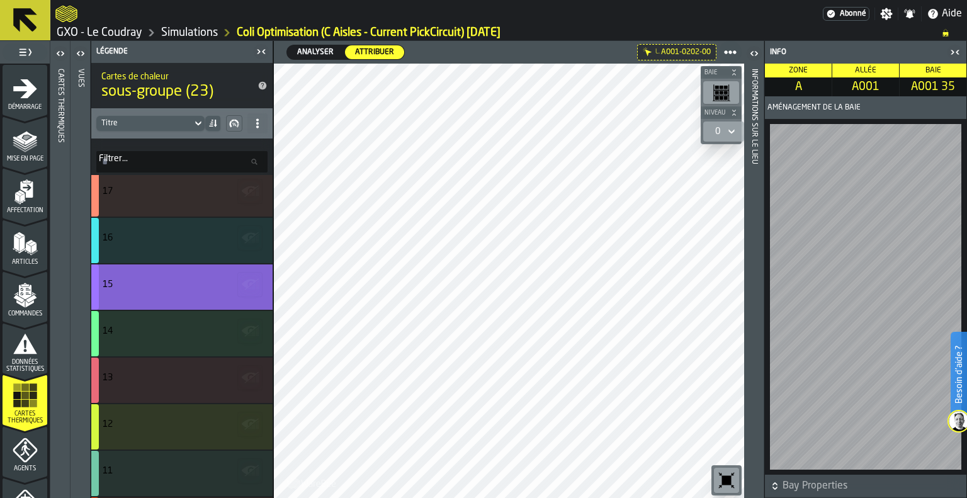
click at [167, 289] on div "15" at bounding box center [180, 286] width 155 height 15
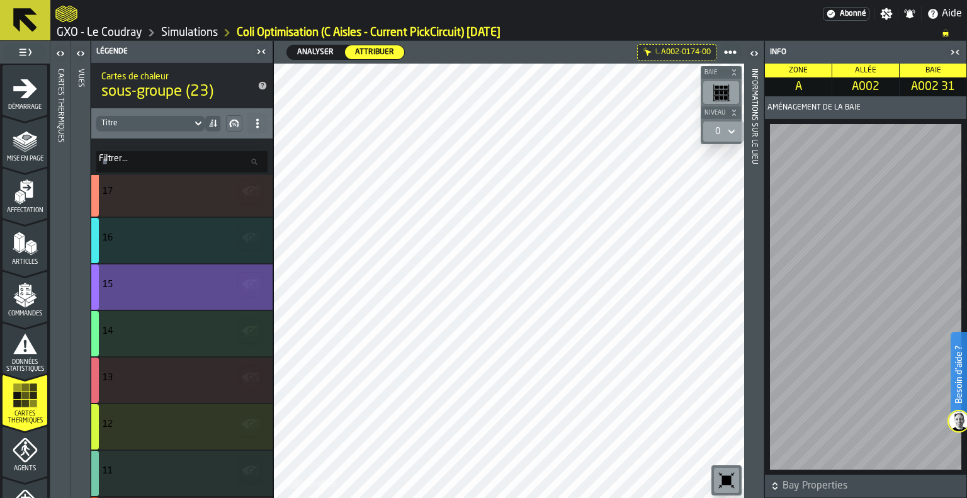
click at [180, 280] on div "15" at bounding box center [180, 284] width 155 height 10
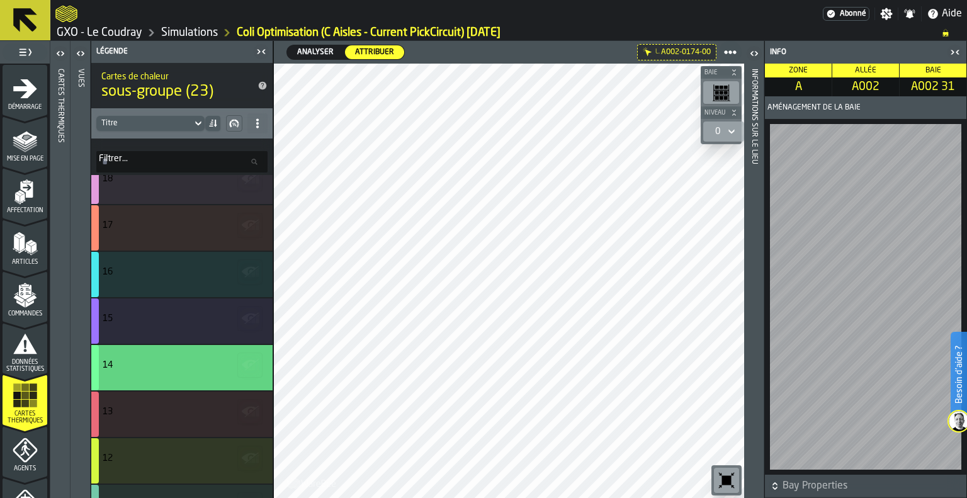
scroll to position [441, 0]
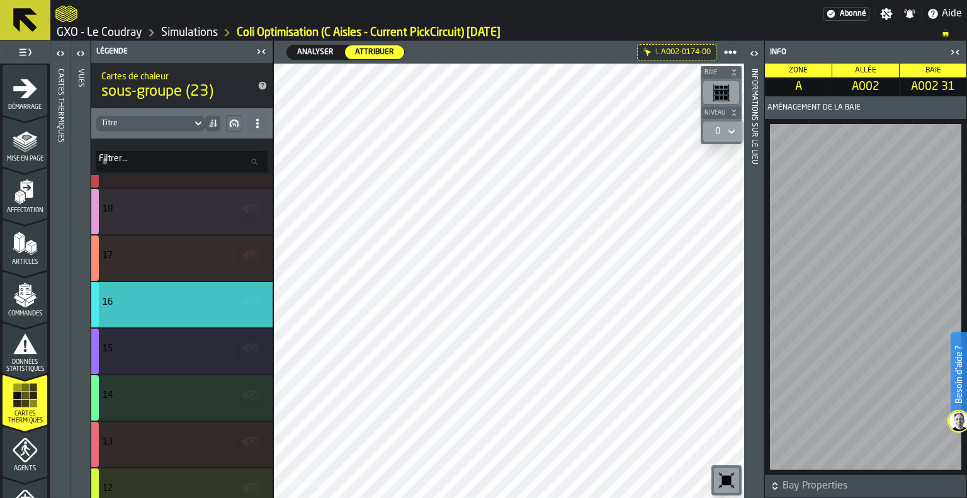
click at [181, 307] on div "16" at bounding box center [180, 304] width 155 height 15
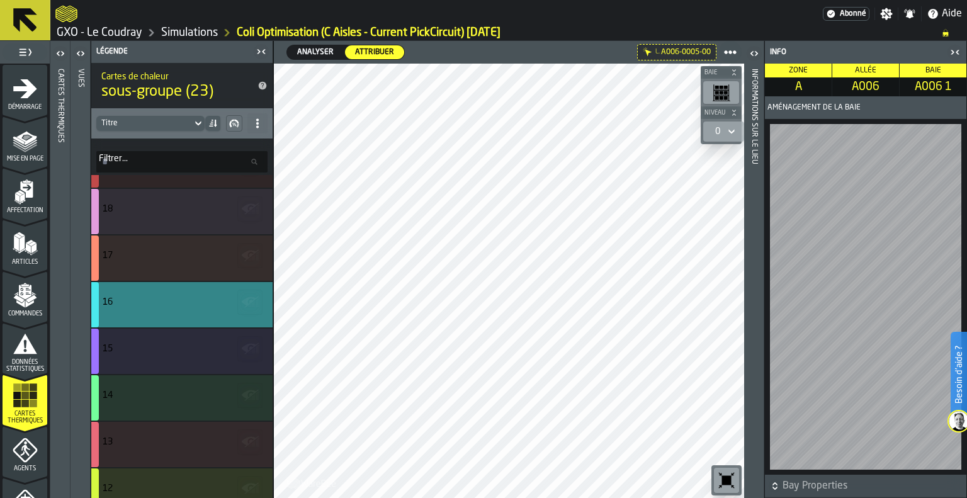
click at [145, 294] on div "16" at bounding box center [181, 304] width 181 height 45
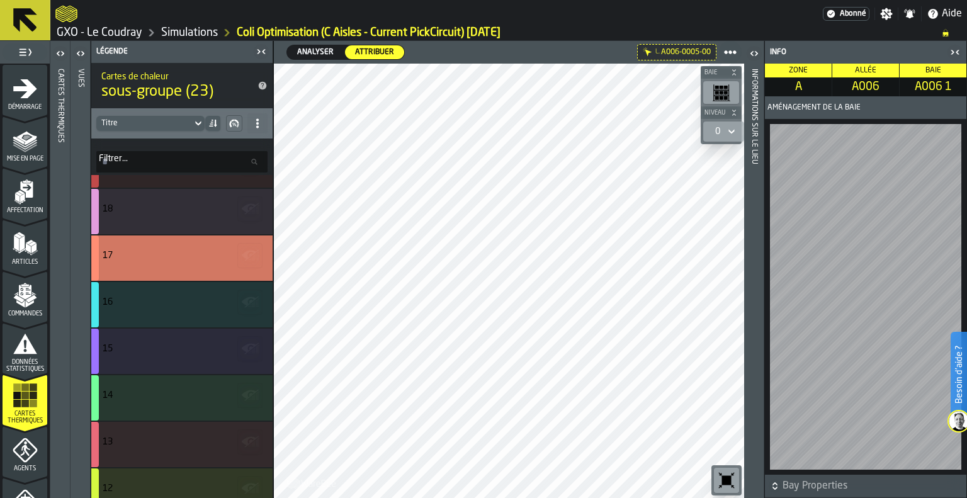
click at [166, 251] on div "17" at bounding box center [180, 255] width 155 height 10
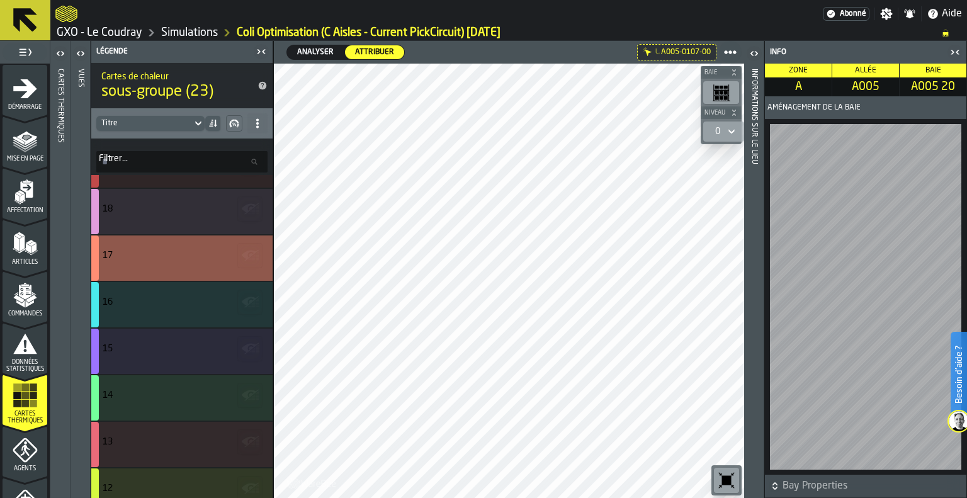
click at [147, 261] on div "17" at bounding box center [180, 257] width 155 height 15
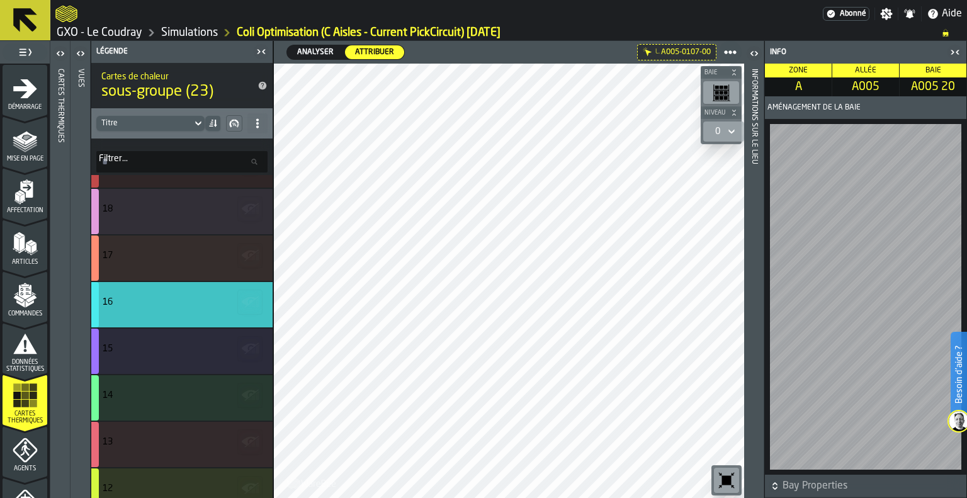
scroll to position [378, 0]
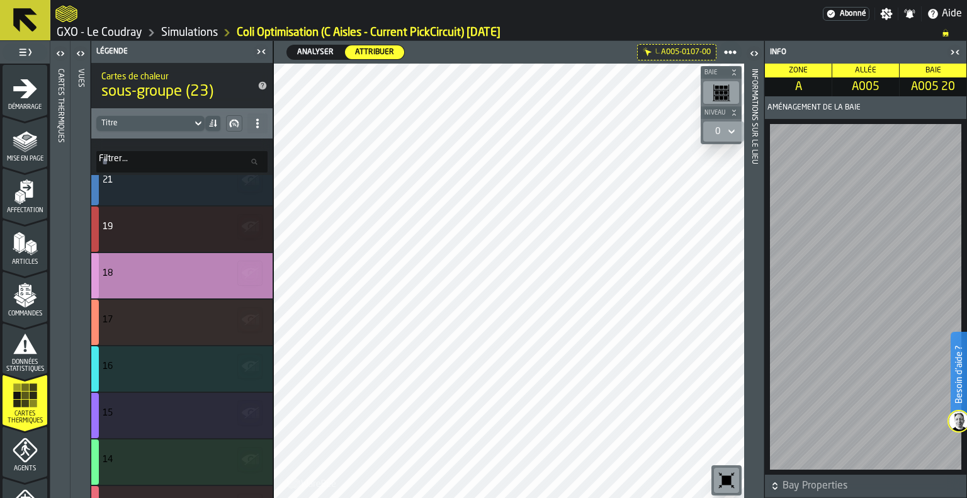
click at [182, 276] on div "18" at bounding box center [180, 273] width 155 height 10
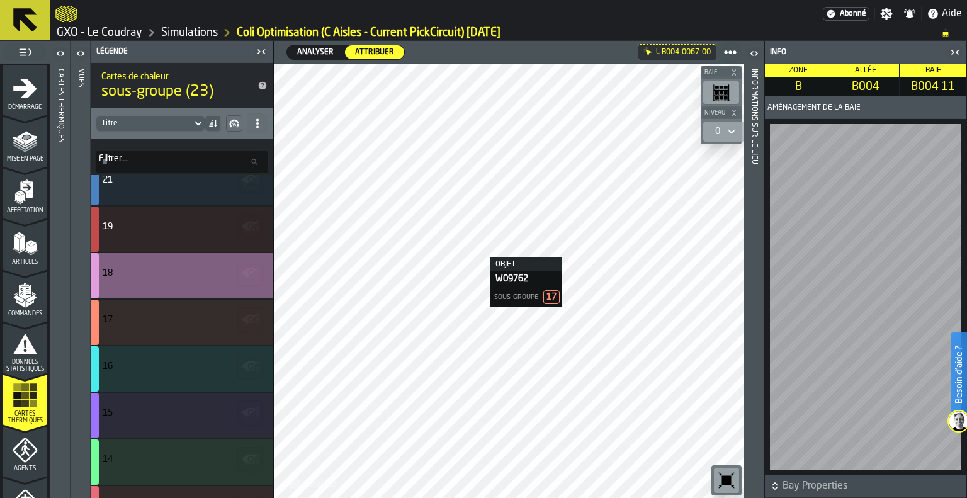
click at [160, 265] on div "18" at bounding box center [181, 275] width 181 height 45
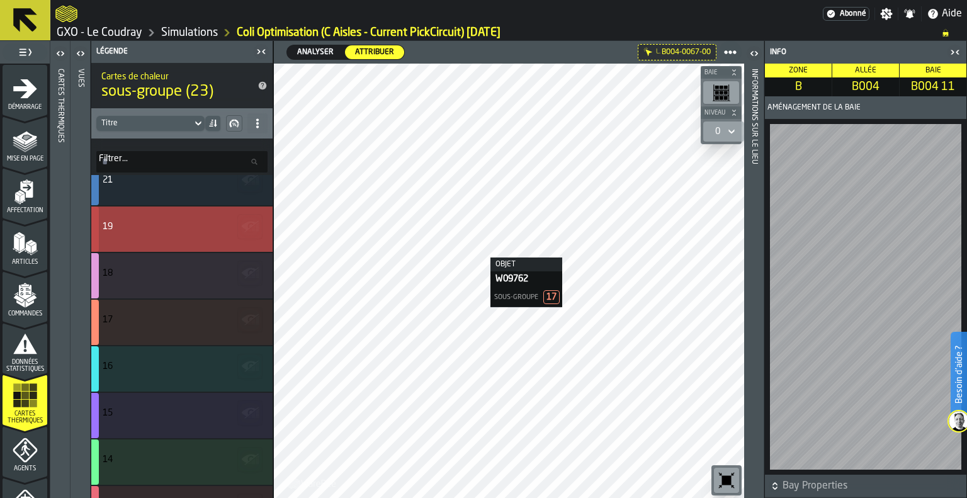
click at [172, 225] on div "19" at bounding box center [180, 227] width 155 height 10
